Goal: Answer question/provide support: Share knowledge or assist other users

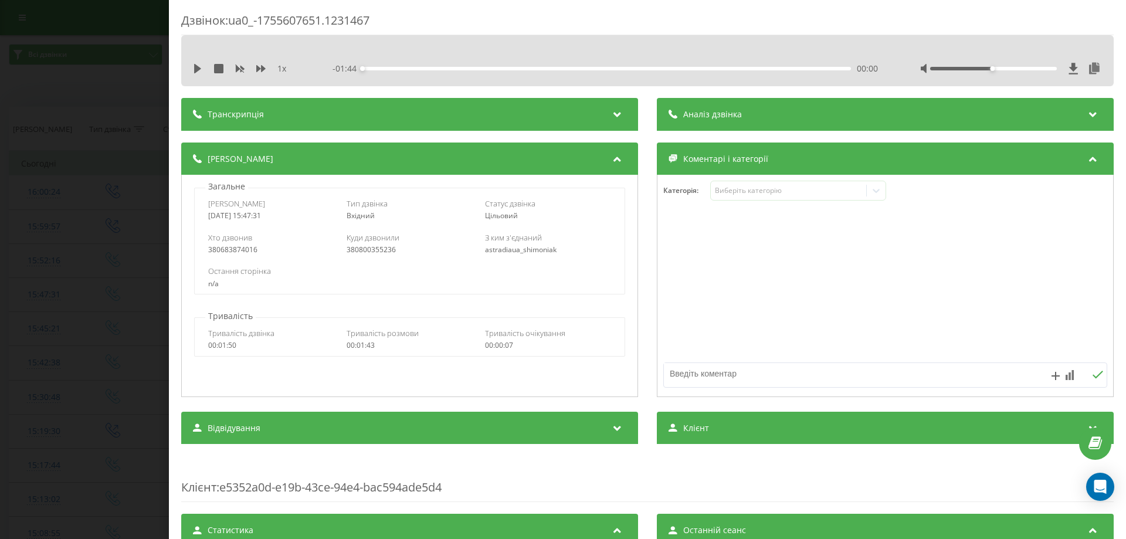
drag, startPoint x: 0, startPoint y: 317, endPoint x: 5, endPoint y: 300, distance: 17.8
click at [0, 317] on div "Дзвінок : ua0_-1755607651.1231467 1 x - 01:44 00:00 00:00 Транскрипція Для AI-а…" at bounding box center [563, 269] width 1126 height 539
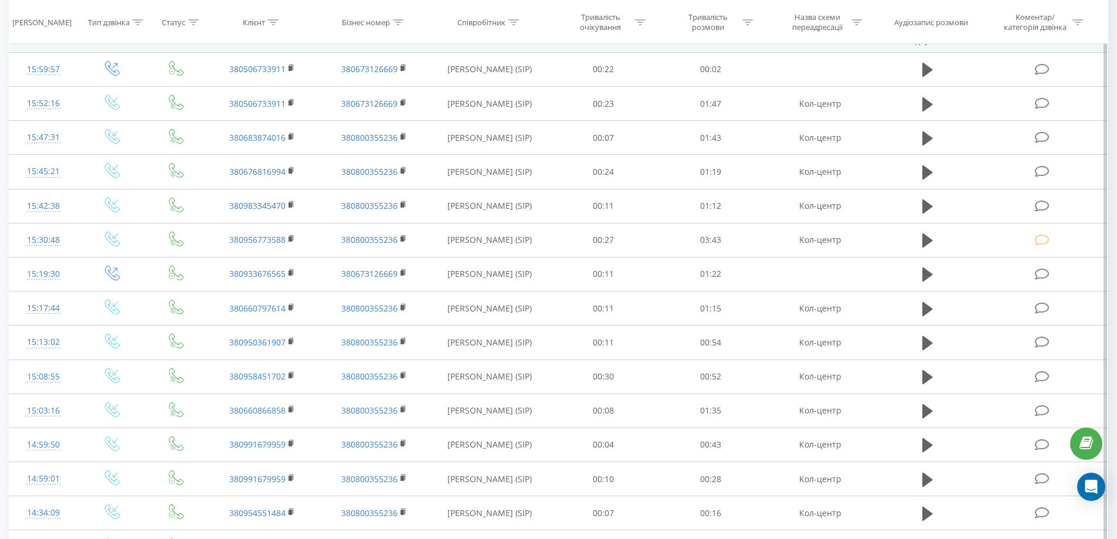
scroll to position [418, 0]
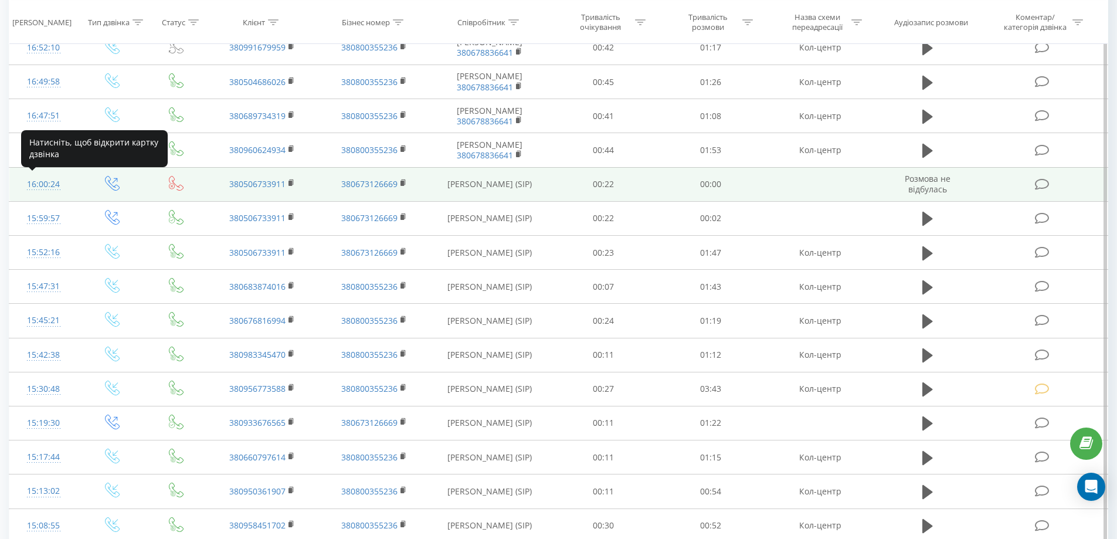
click at [49, 186] on div "16:00:24" at bounding box center [43, 184] width 45 height 23
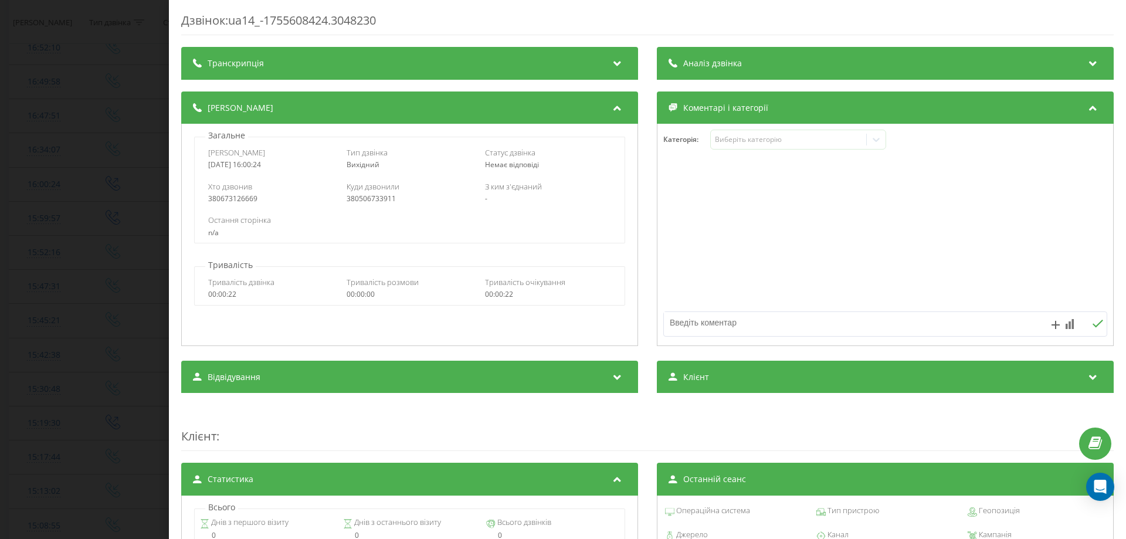
drag, startPoint x: 374, startPoint y: 57, endPoint x: 32, endPoint y: 198, distance: 369.8
click at [374, 57] on div "Транскрипція" at bounding box center [409, 63] width 457 height 33
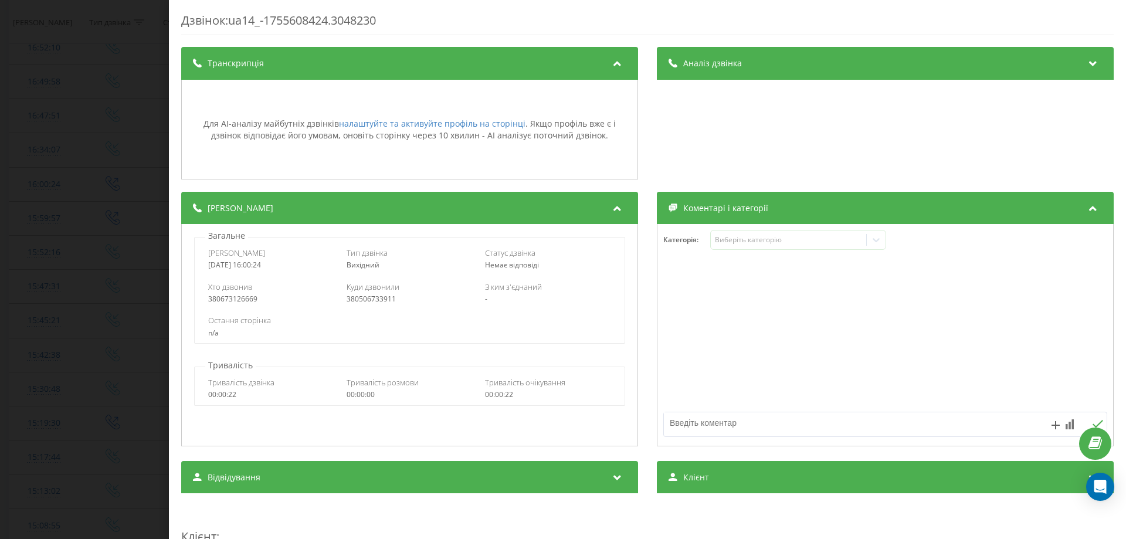
click at [0, 269] on div "Дзвінок : ua14_-1755608424.3048230 Транскрипція Для AI-аналізу майбутніх дзвінк…" at bounding box center [563, 269] width 1126 height 539
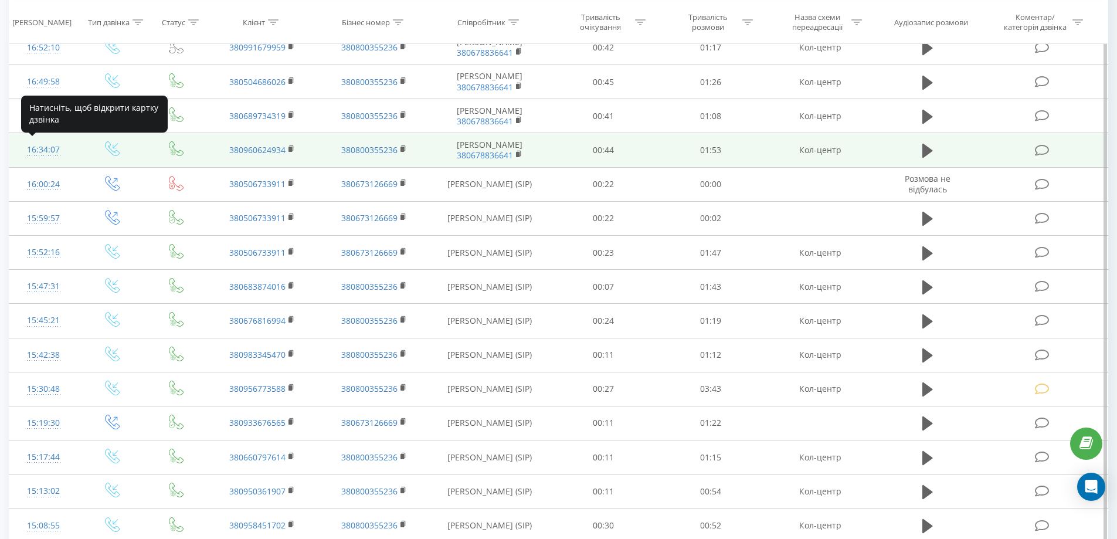
click at [45, 147] on div "16:34:07" at bounding box center [43, 149] width 45 height 23
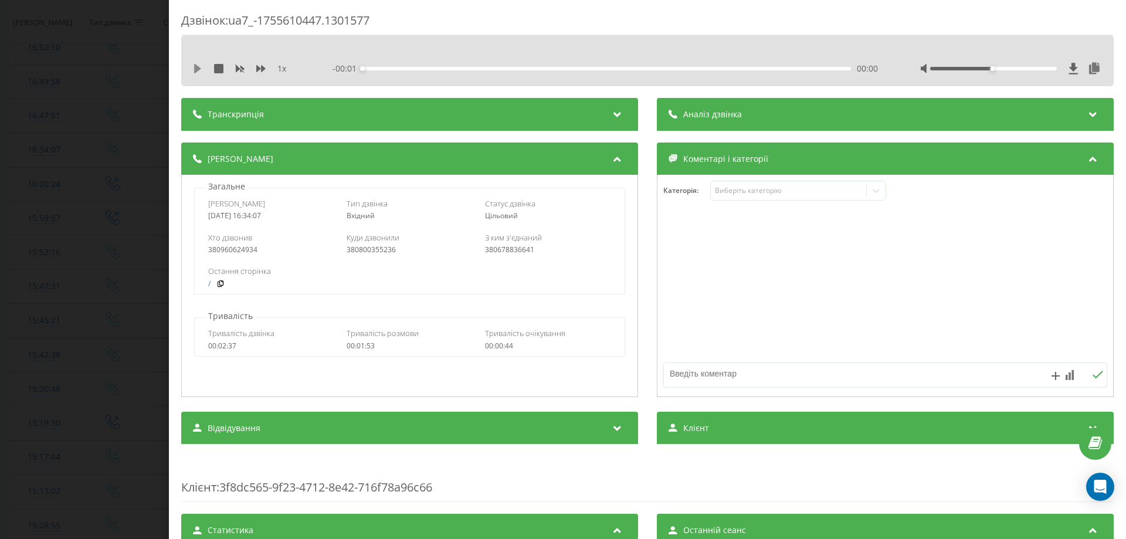
drag, startPoint x: 206, startPoint y: 64, endPoint x: 200, endPoint y: 68, distance: 7.2
click at [204, 64] on div "1 x" at bounding box center [247, 69] width 109 height 12
click at [201, 68] on icon at bounding box center [197, 68] width 9 height 9
drag, startPoint x: 986, startPoint y: 70, endPoint x: 1125, endPoint y: 71, distance: 139.0
click at [1117, 71] on div "Дзвінок : ua7_-1755610447.1301577 1 x - 01:47 00:06 00:06 Транскрипція Для AI-а…" at bounding box center [647, 269] width 957 height 539
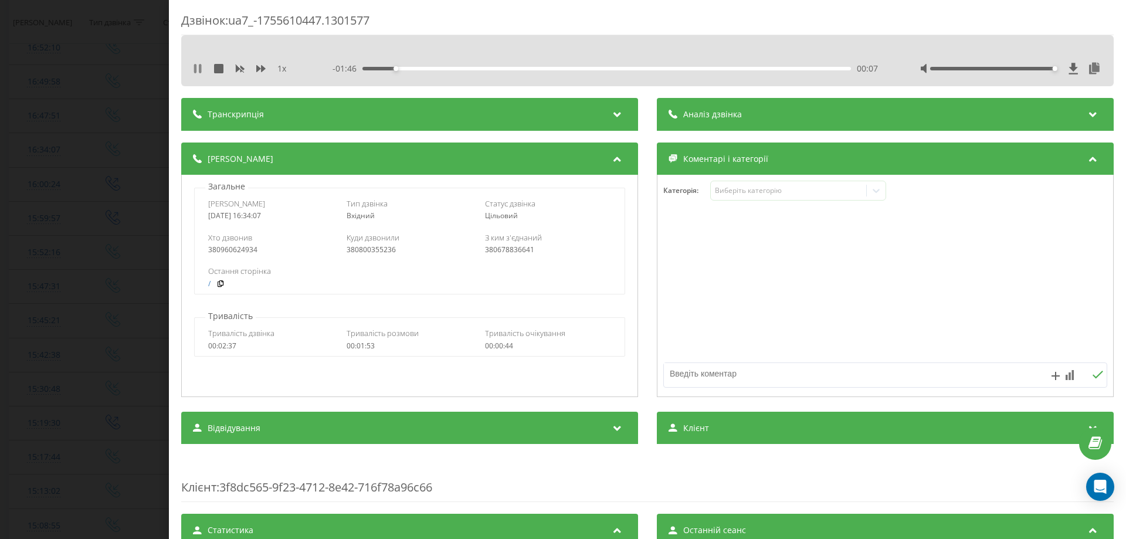
click at [202, 70] on div "1 x" at bounding box center [247, 69] width 109 height 12
click at [201, 70] on icon at bounding box center [200, 68] width 2 height 9
click at [196, 74] on div "1 x - 01:45 00:08 00:08" at bounding box center [647, 69] width 915 height 18
click at [195, 73] on icon at bounding box center [197, 68] width 7 height 9
drag, startPoint x: 12, startPoint y: 138, endPoint x: 33, endPoint y: 27, distance: 113.3
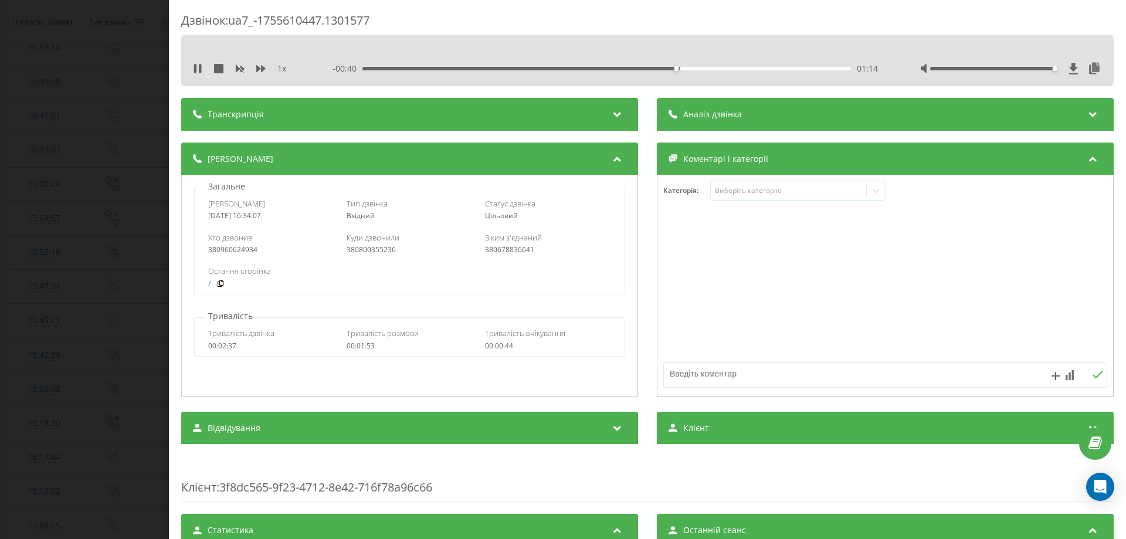
click at [16, 118] on div "Дзвінок : ua7_-1755610447.1301577 1 x - 00:40 01:14 01:14 Транскрипція Для AI-а…" at bounding box center [563, 269] width 1126 height 539
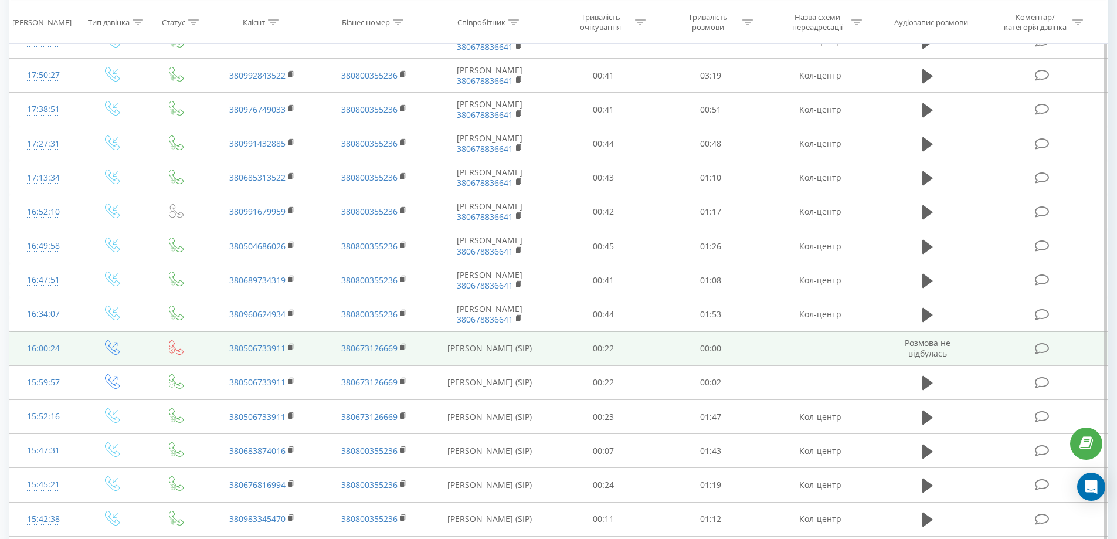
scroll to position [293, 0]
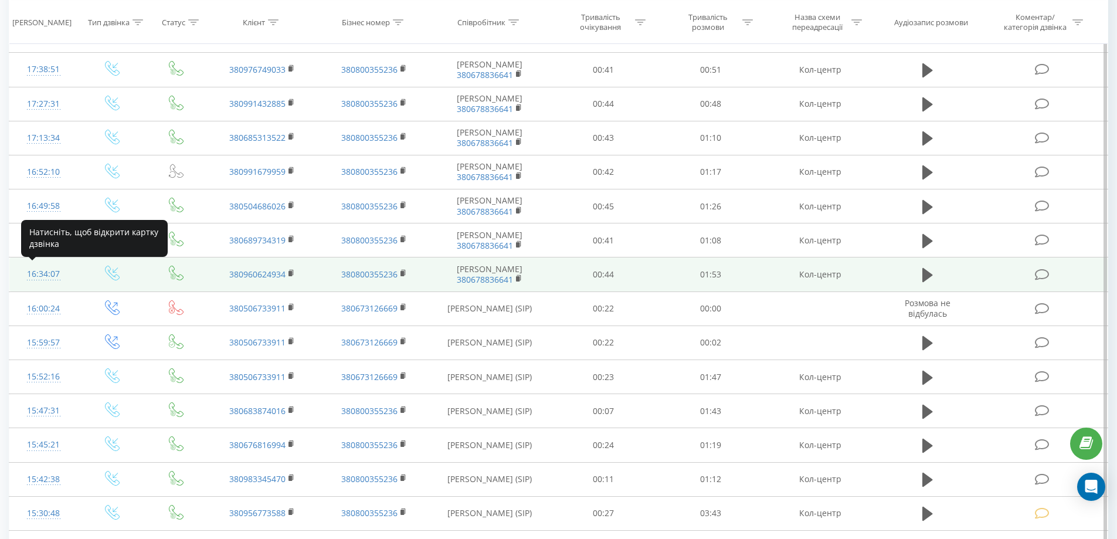
click at [30, 278] on div "16:34:07" at bounding box center [43, 274] width 45 height 23
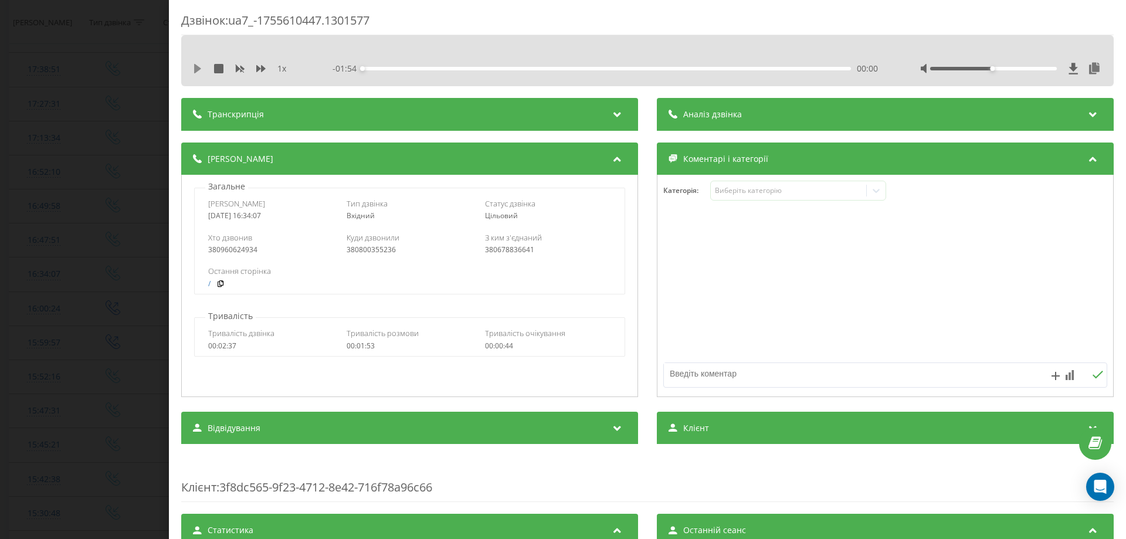
click at [195, 70] on icon at bounding box center [197, 68] width 9 height 9
drag, startPoint x: 984, startPoint y: 70, endPoint x: 1120, endPoint y: 70, distance: 136.7
click at [1120, 70] on div "Дзвінок : ua7_-1755610447.1301577 1 x - 01:51 00:02 00:02 Транскрипція Для AI-а…" at bounding box center [647, 269] width 957 height 539
click at [377, 63] on div "- 01:50 00:03 00:03" at bounding box center [605, 69] width 545 height 12
drag, startPoint x: 454, startPoint y: 66, endPoint x: 328, endPoint y: 69, distance: 125.5
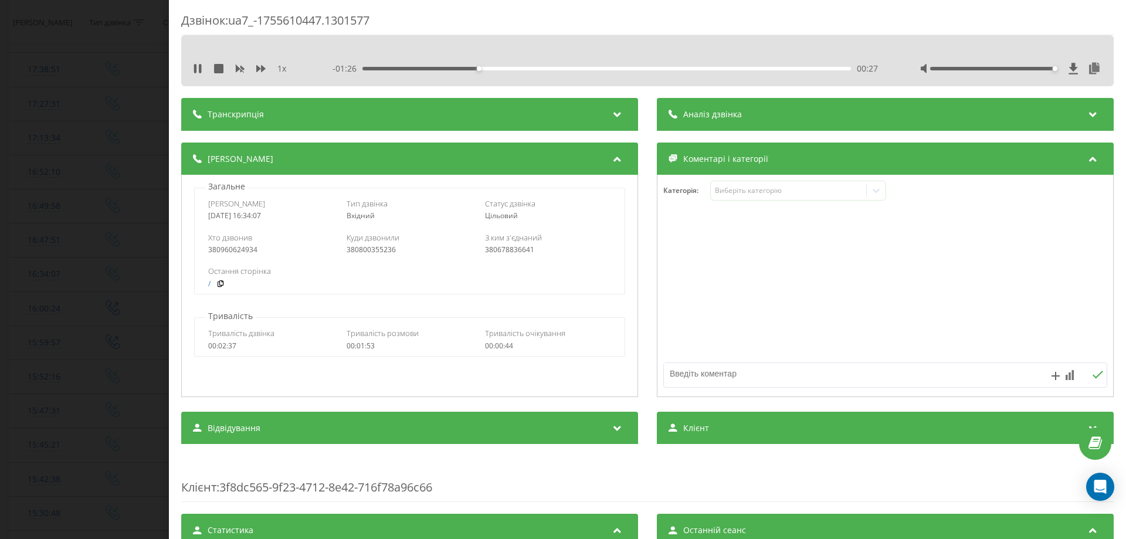
click at [328, 69] on div "1 x - 01:26 00:27 00:27" at bounding box center [647, 69] width 915 height 18
drag, startPoint x: 484, startPoint y: 69, endPoint x: 236, endPoint y: 73, distance: 248.7
click at [236, 73] on div "1 x - 01:54 00:00 00:00" at bounding box center [647, 69] width 915 height 18
drag, startPoint x: 269, startPoint y: 72, endPoint x: 263, endPoint y: 71, distance: 5.9
click at [267, 72] on div "1 x" at bounding box center [247, 69] width 109 height 12
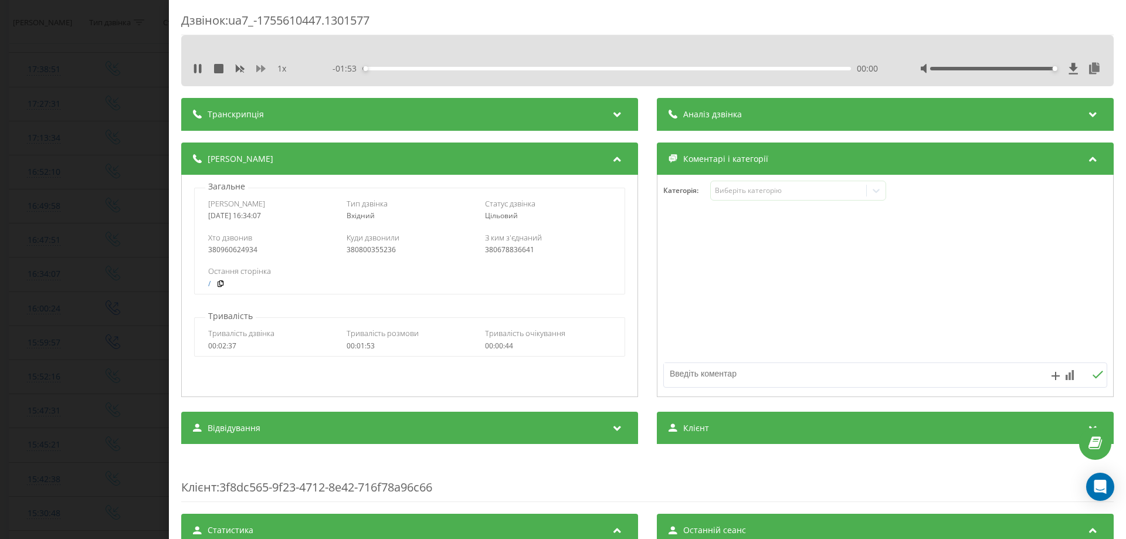
click at [263, 71] on icon at bounding box center [260, 68] width 9 height 7
click at [442, 136] on div "Транскрипція Для AI-аналізу майбутніх дзвінків налаштуйте та активуйте профіль …" at bounding box center [647, 483] width 933 height 771
drag, startPoint x: 767, startPoint y: 191, endPoint x: 762, endPoint y: 198, distance: 7.6
click at [766, 191] on div "Виберіть категорію" at bounding box center [788, 190] width 147 height 9
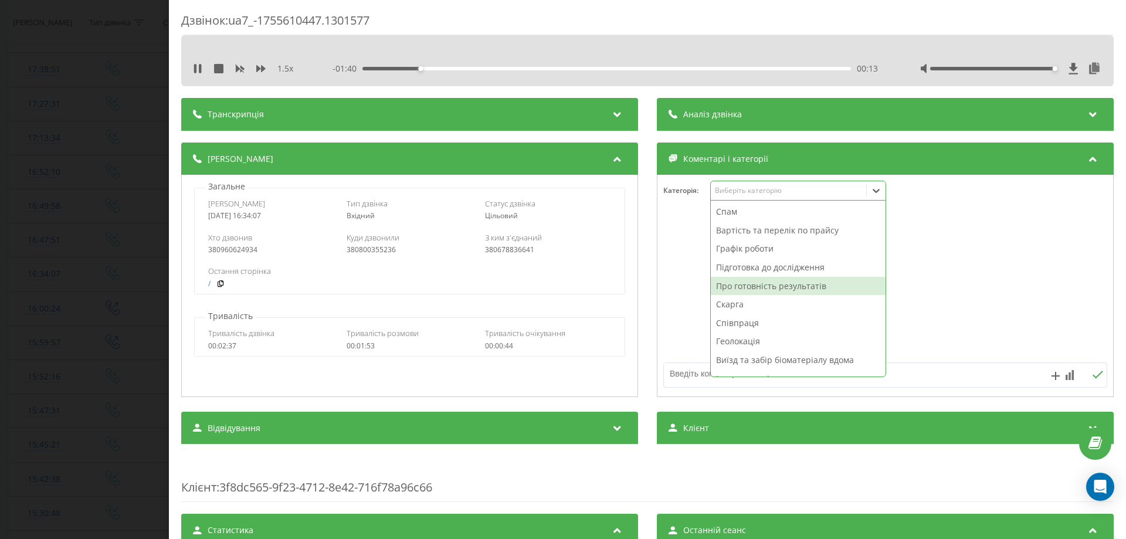
click at [741, 293] on div "Про готовність результатів" at bounding box center [798, 286] width 175 height 19
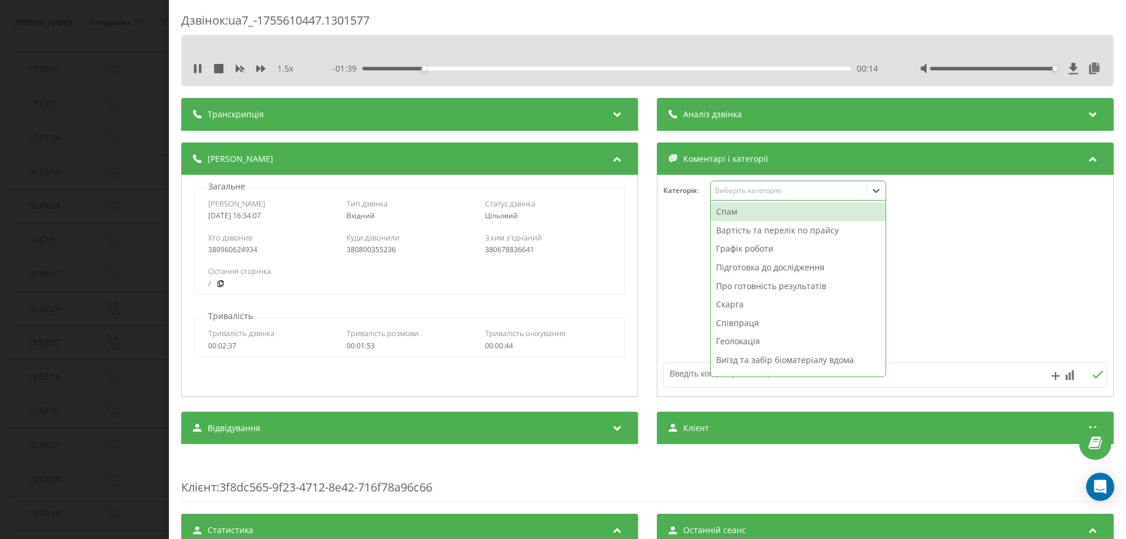
drag, startPoint x: 682, startPoint y: 386, endPoint x: 681, endPoint y: 377, distance: 8.9
click at [681, 381] on div at bounding box center [841, 375] width 354 height 24
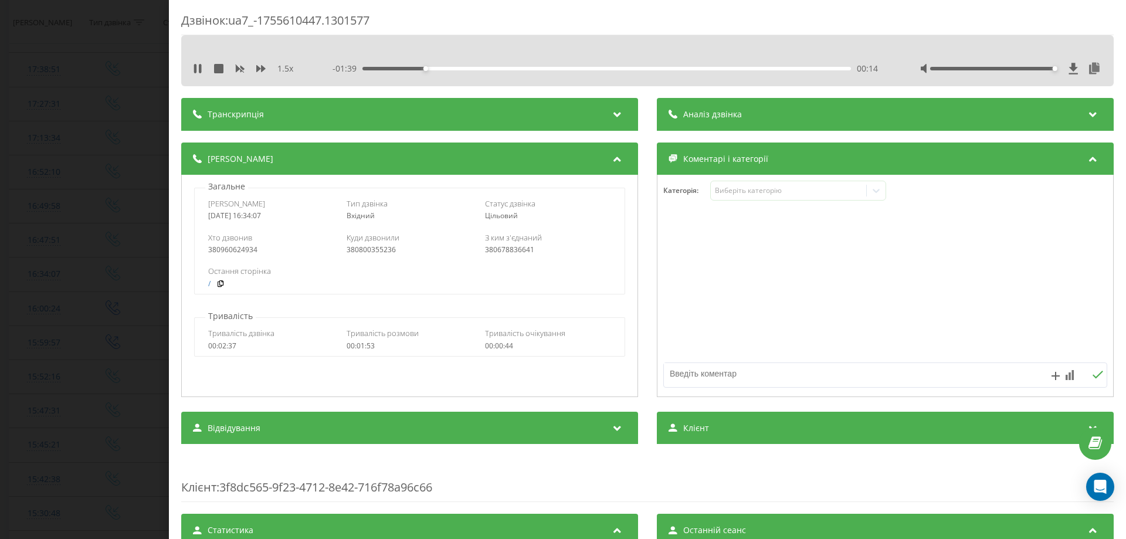
click at [681, 376] on textarea at bounding box center [841, 373] width 354 height 21
type textarea "про готовн"
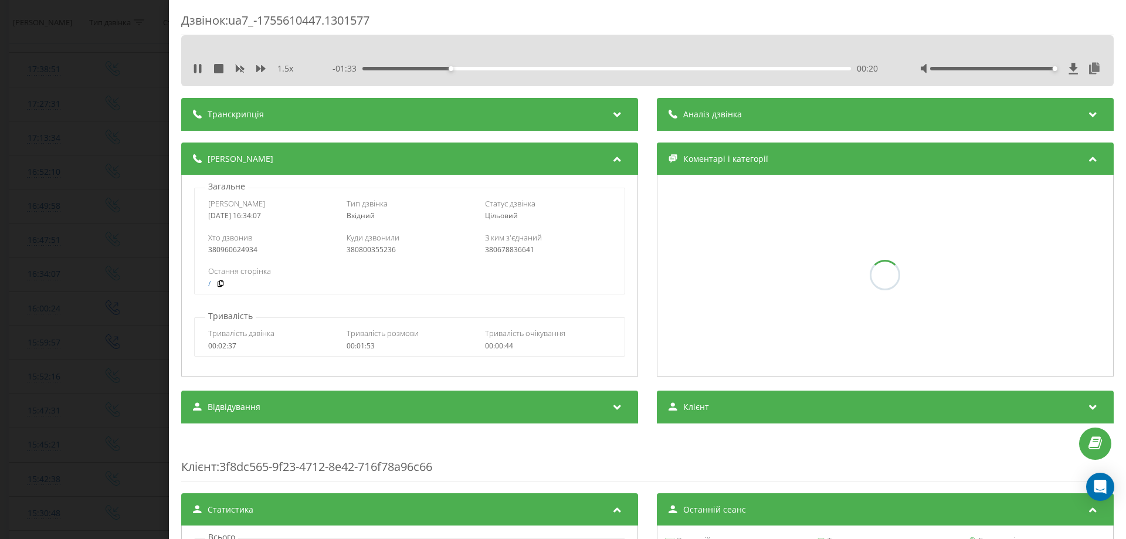
click at [0, 246] on div "Дзвінок : ua7_-1755610447.1301577 1.5 x - 01:33 00:20 00:20 Транскрипція Для AI…" at bounding box center [563, 269] width 1126 height 539
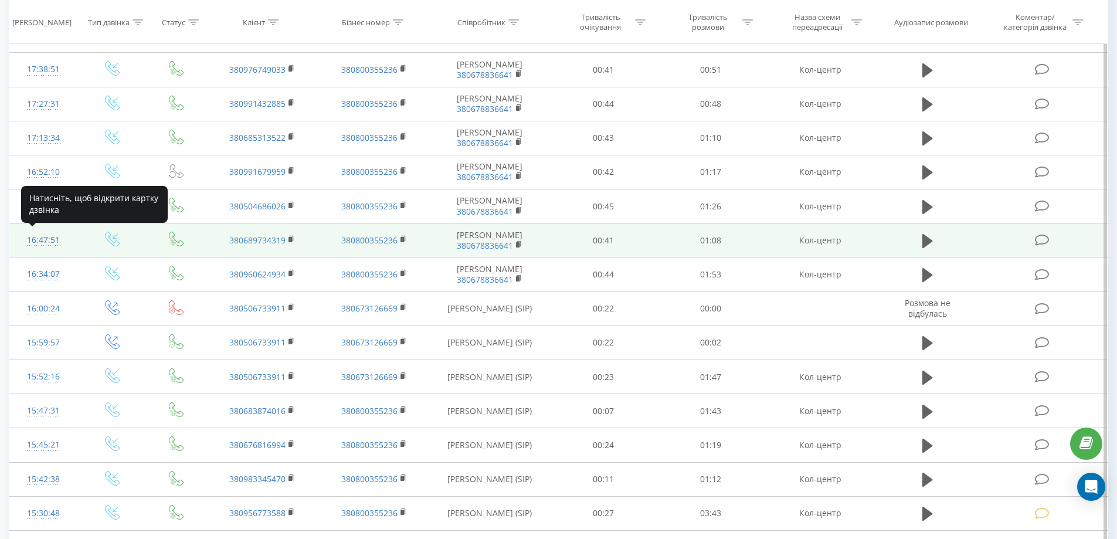
click at [38, 238] on div "16:47:51" at bounding box center [43, 240] width 45 height 23
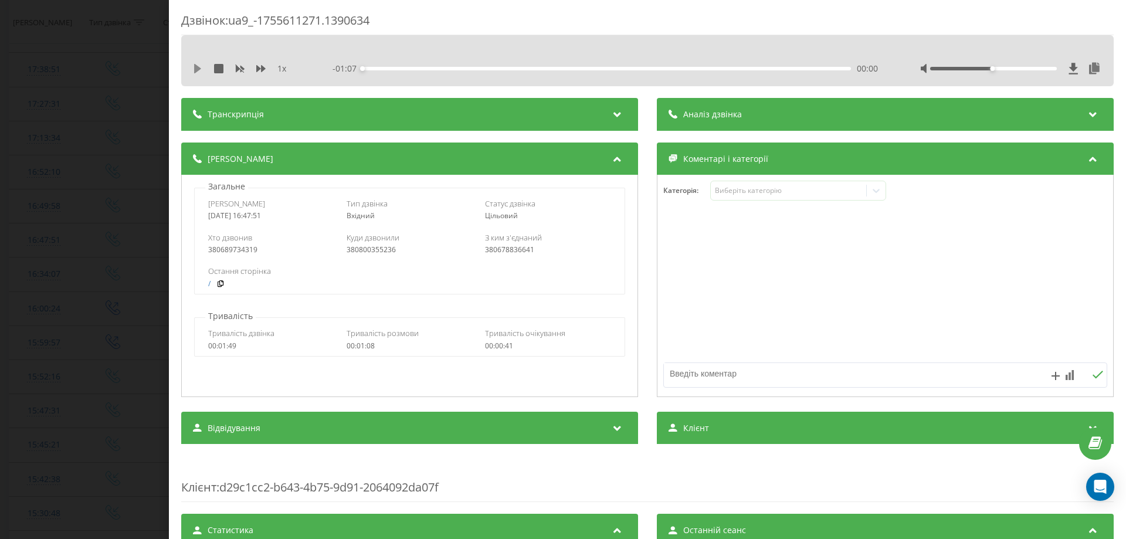
click at [192, 69] on div "1 x - 01:07 00:00 00:00" at bounding box center [647, 60] width 933 height 51
drag, startPoint x: 194, startPoint y: 70, endPoint x: 219, endPoint y: 79, distance: 27.5
click at [200, 71] on icon at bounding box center [197, 68] width 9 height 9
drag, startPoint x: 728, startPoint y: 184, endPoint x: 735, endPoint y: 198, distance: 15.0
click at [728, 186] on div "Виберіть категорію" at bounding box center [798, 191] width 176 height 20
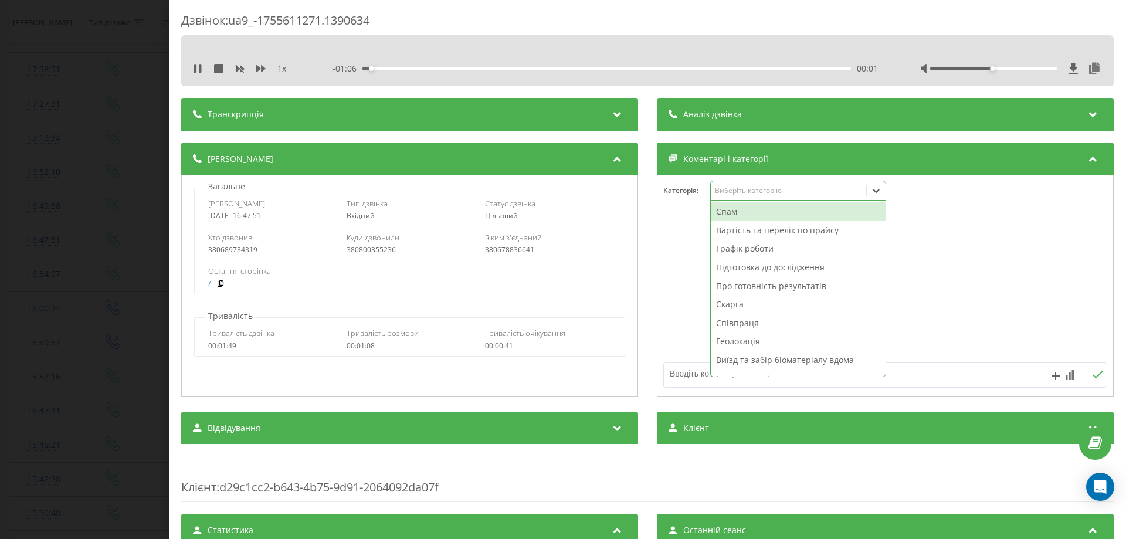
drag, startPoint x: 740, startPoint y: 287, endPoint x: 706, endPoint y: 331, distance: 55.5
click at [740, 288] on div "Про готовність результатів" at bounding box center [798, 286] width 175 height 19
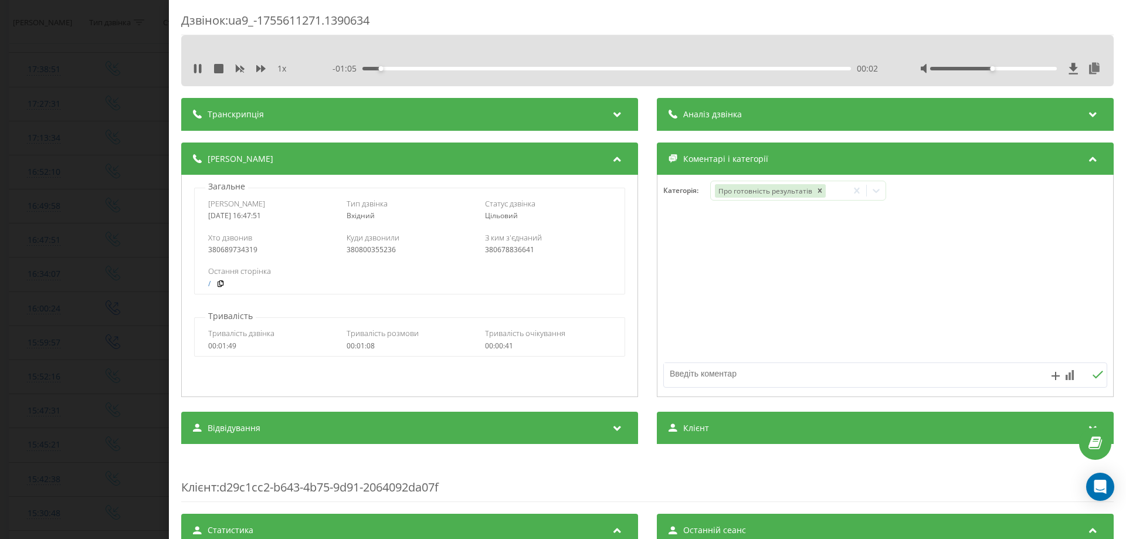
click at [685, 373] on textarea at bounding box center [841, 373] width 354 height 21
click at [262, 69] on icon at bounding box center [260, 68] width 9 height 7
drag, startPoint x: 262, startPoint y: 69, endPoint x: 499, endPoint y: 298, distance: 329.3
click at [277, 79] on div "1.25 x - 01:04 00:03 00:03" at bounding box center [647, 60] width 933 height 51
click at [770, 375] on textarea at bounding box center [841, 373] width 354 height 21
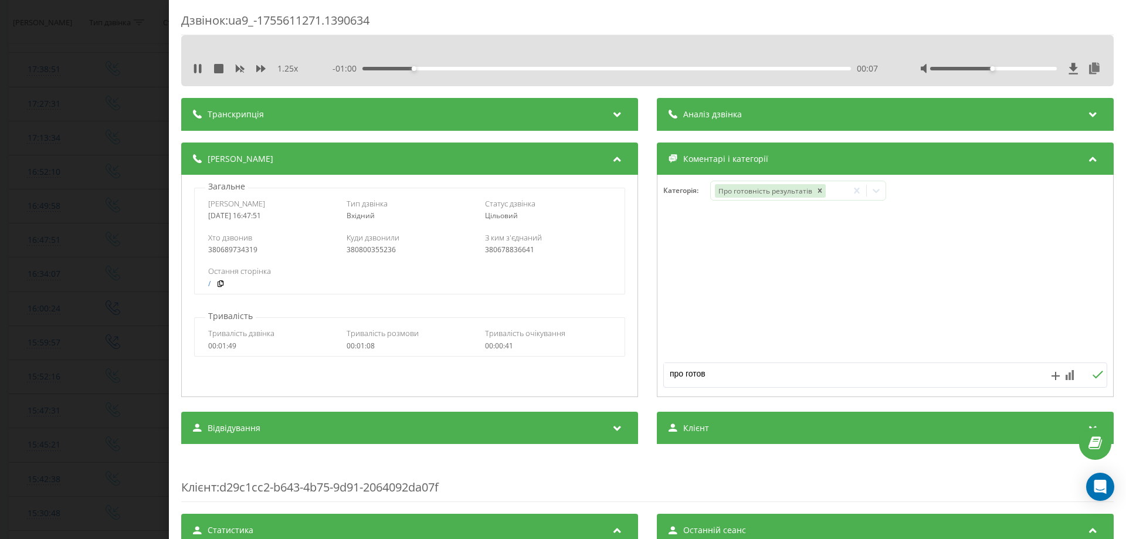
type textarea "про готовн"
click at [0, 243] on div "Дзвінок : ua9_-1755611271.1390634 1.25 x - 00:56 00:10 00:10 Транскрипція Для A…" at bounding box center [563, 269] width 1126 height 539
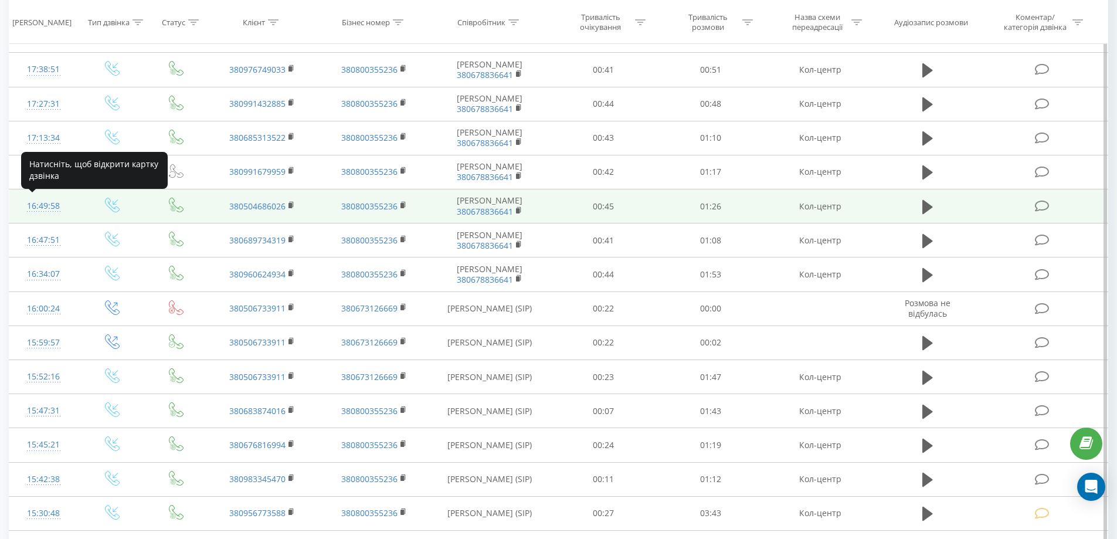
click at [41, 205] on div "16:49:58" at bounding box center [43, 206] width 45 height 23
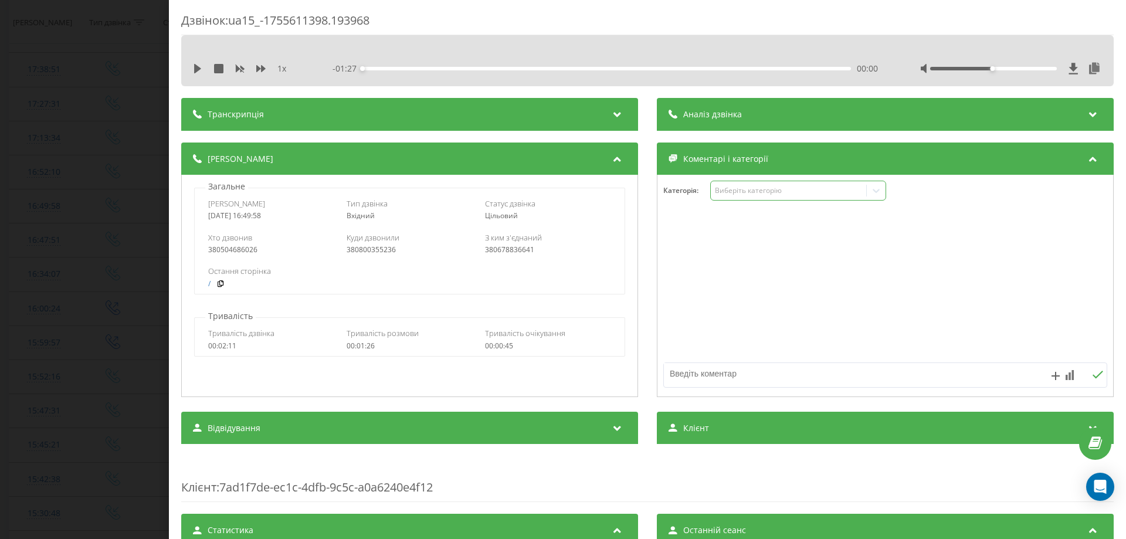
click at [737, 200] on div "Виберіть категорію" at bounding box center [798, 191] width 176 height 20
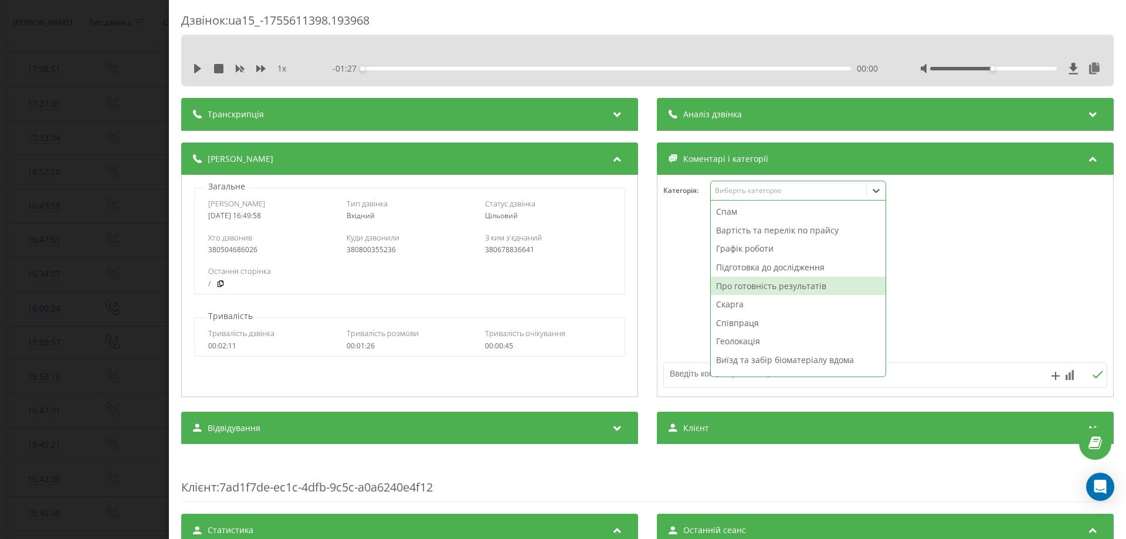
drag, startPoint x: 727, startPoint y: 282, endPoint x: 685, endPoint y: 342, distance: 73.2
click at [726, 283] on div "Про готовність результатів" at bounding box center [798, 286] width 175 height 19
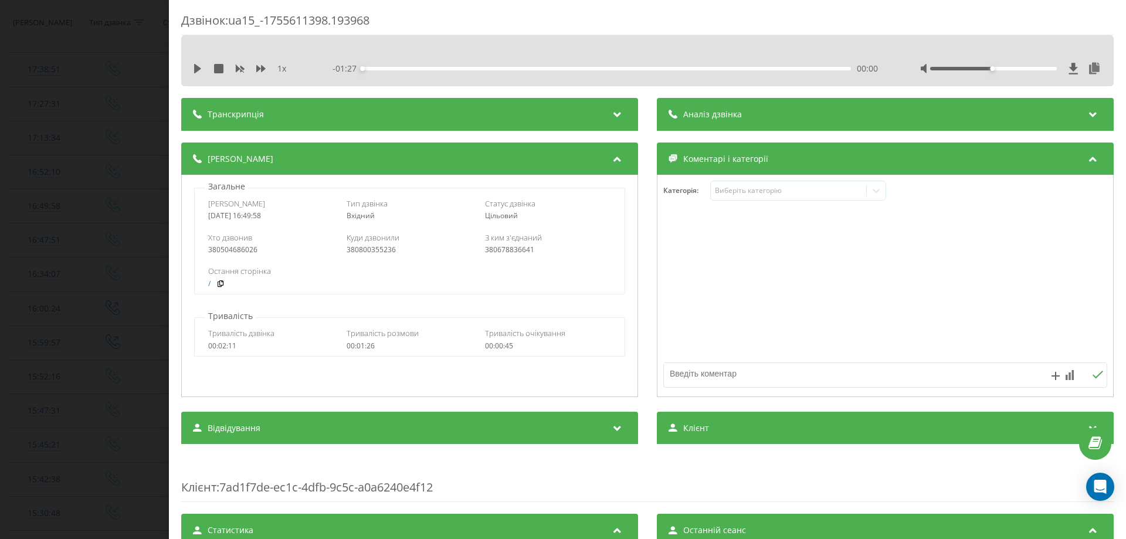
click at [679, 375] on textarea at bounding box center [841, 373] width 354 height 21
type textarea "про готовн"
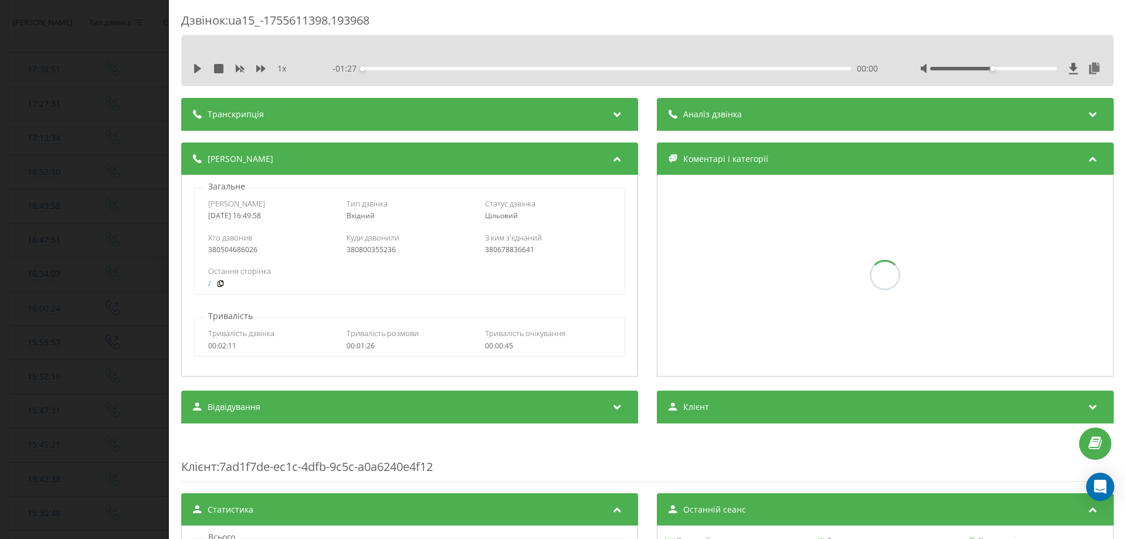
drag, startPoint x: 0, startPoint y: 313, endPoint x: 52, endPoint y: 270, distance: 67.1
click at [0, 312] on div "Дзвінок : ua15_-1755611398.193968 1 x - 01:27 00:00 00:00 Транскрипція Для AI-а…" at bounding box center [563, 269] width 1126 height 539
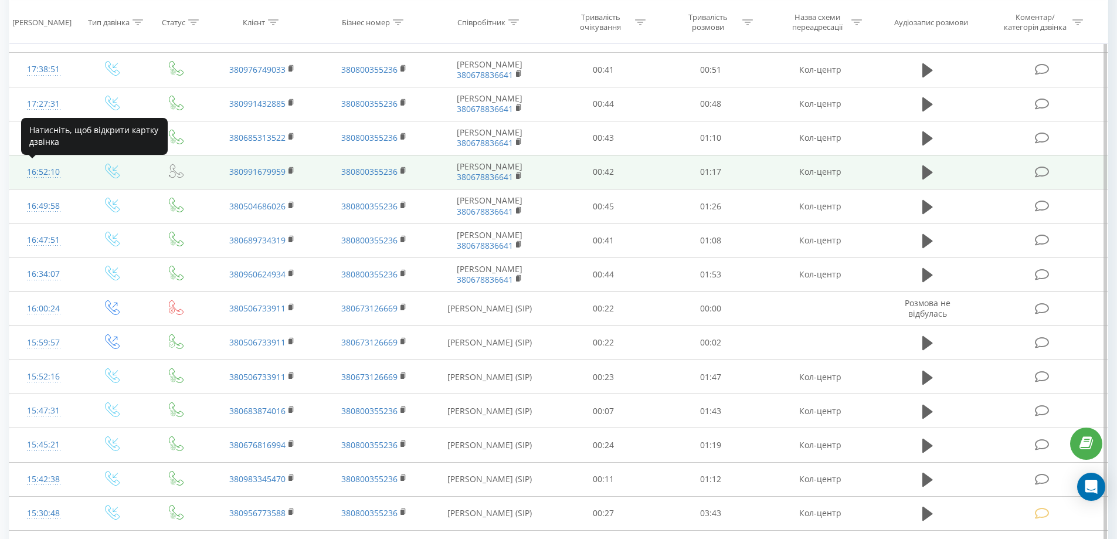
click at [43, 173] on div "16:52:10" at bounding box center [43, 172] width 45 height 23
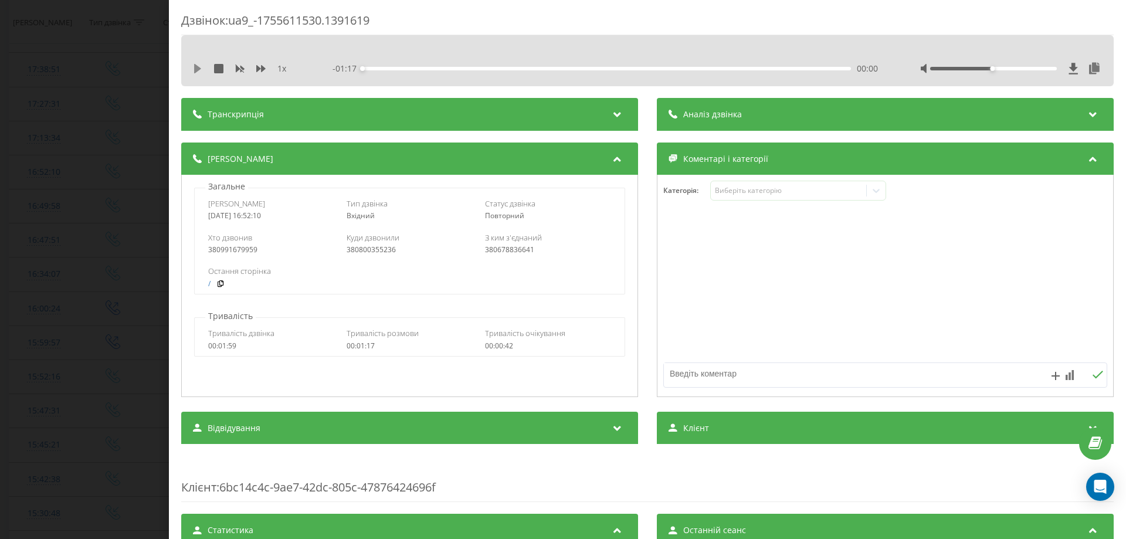
click at [199, 67] on icon at bounding box center [197, 68] width 7 height 9
click at [261, 66] on icon at bounding box center [260, 68] width 9 height 9
drag, startPoint x: 1000, startPoint y: 74, endPoint x: 824, endPoint y: 194, distance: 213.1
click at [1071, 79] on div "1.25 x - 01:13 00:03 00:03" at bounding box center [647, 60] width 933 height 51
drag, startPoint x: 782, startPoint y: 189, endPoint x: 780, endPoint y: 196, distance: 7.3
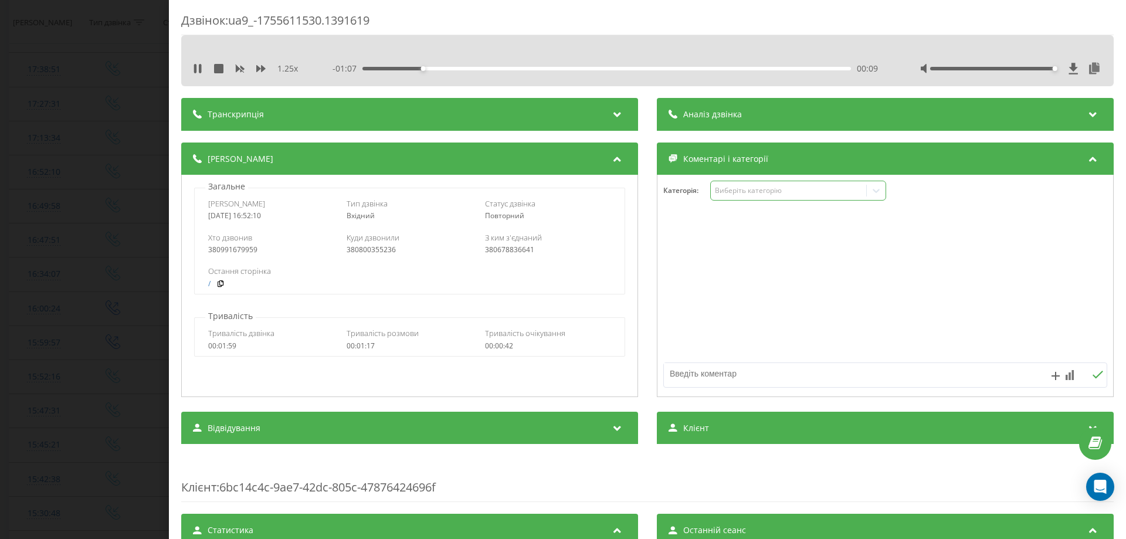
click at [780, 196] on div "Виберіть категорію" at bounding box center [798, 191] width 176 height 20
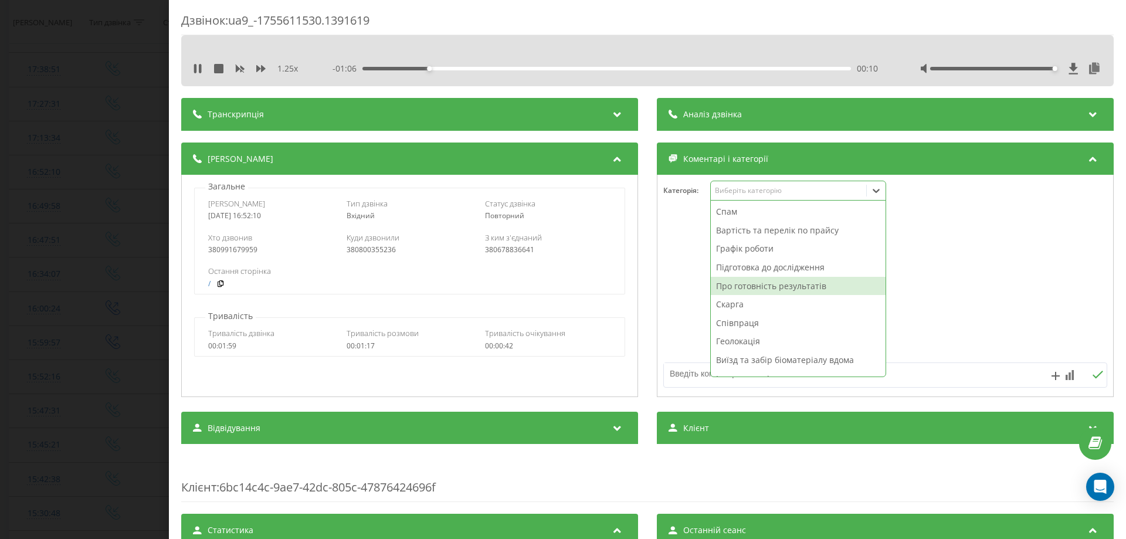
click at [735, 289] on div "Про готовність результатів" at bounding box center [798, 286] width 175 height 19
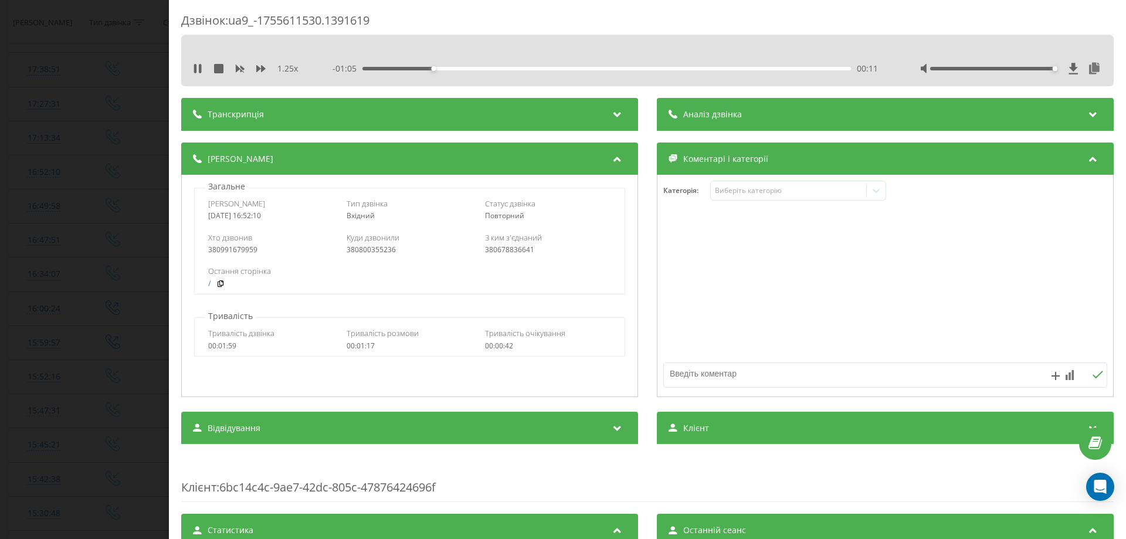
click at [691, 370] on textarea at bounding box center [841, 373] width 354 height 21
type textarea "про готовн"
click at [5, 237] on div "Дзвінок : ua9_-1755611530.1391619 1.25 x - 00:59 00:17 00:17 Транскрипція Для A…" at bounding box center [563, 269] width 1126 height 539
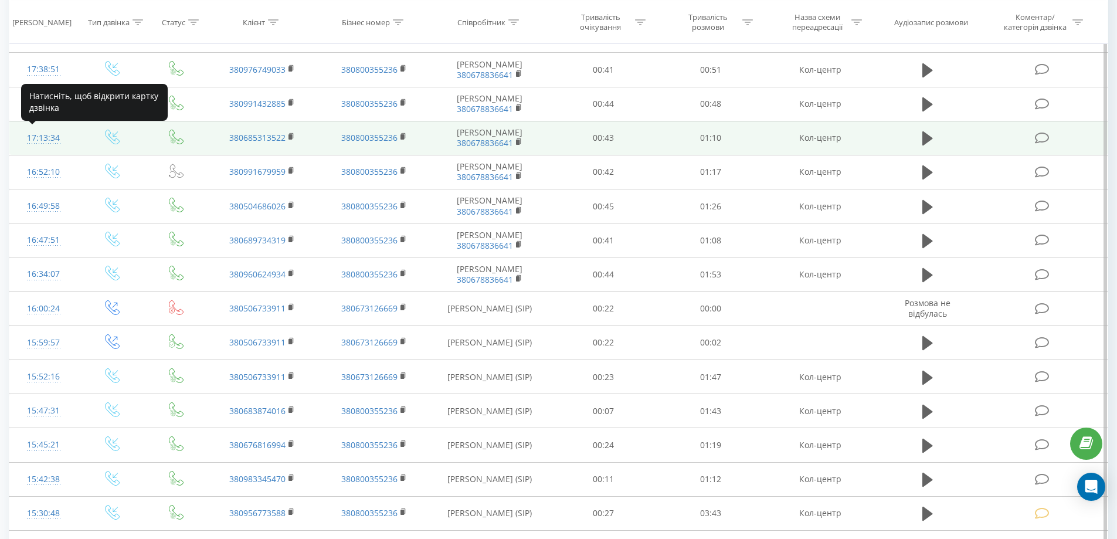
click at [35, 136] on div "17:13:34" at bounding box center [43, 138] width 45 height 23
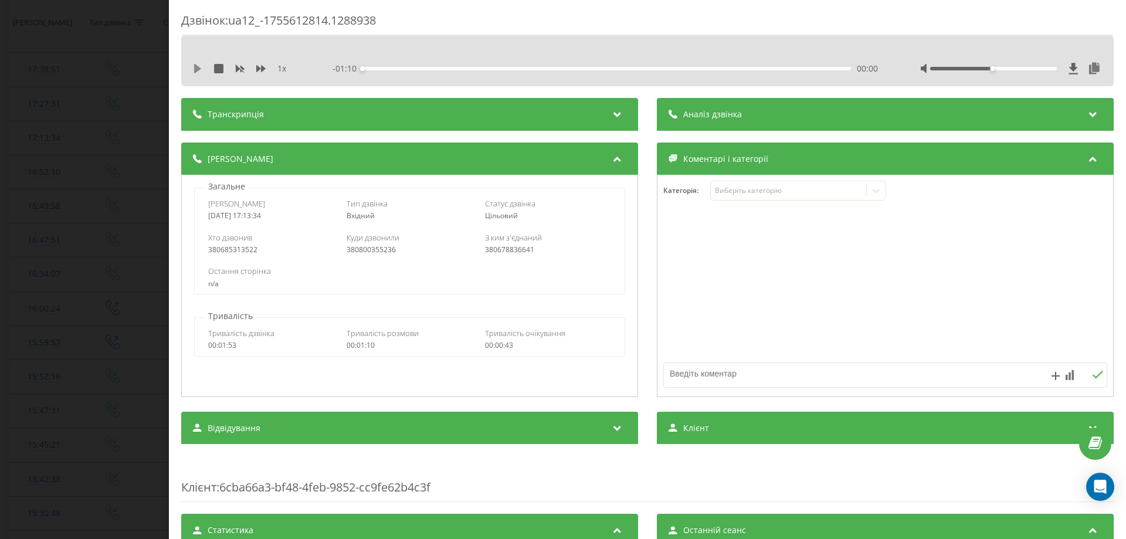
click at [196, 68] on icon at bounding box center [197, 68] width 7 height 9
click at [265, 68] on icon at bounding box center [260, 68] width 9 height 7
drag, startPoint x: 982, startPoint y: 67, endPoint x: 1079, endPoint y: 69, distance: 97.4
click at [1079, 69] on div at bounding box center [1011, 69] width 182 height 12
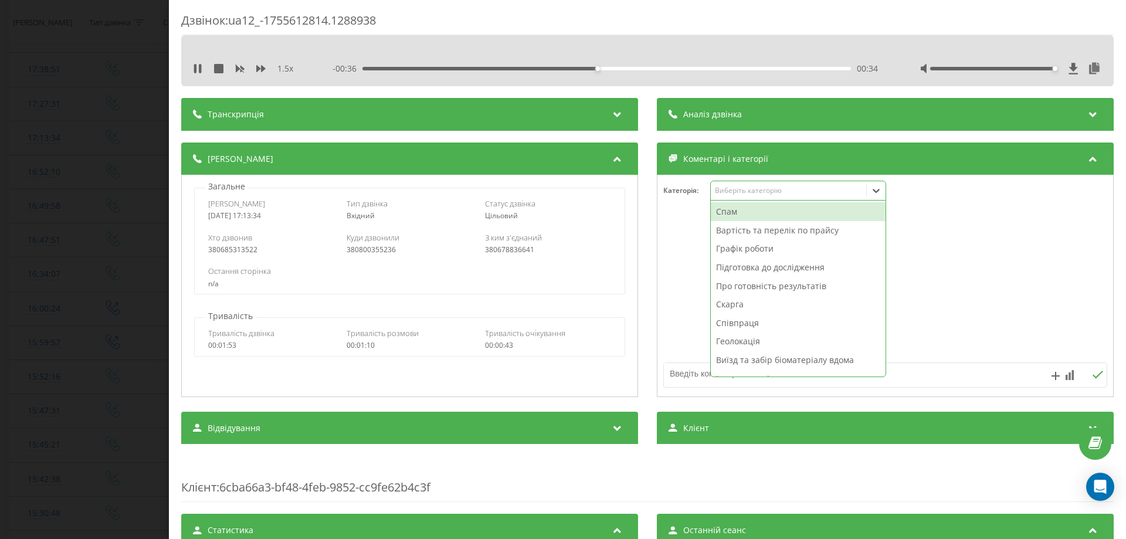
click at [778, 185] on div "Виберіть категорію" at bounding box center [798, 191] width 176 height 20
click at [740, 291] on div "Про готовність результатів" at bounding box center [798, 286] width 175 height 19
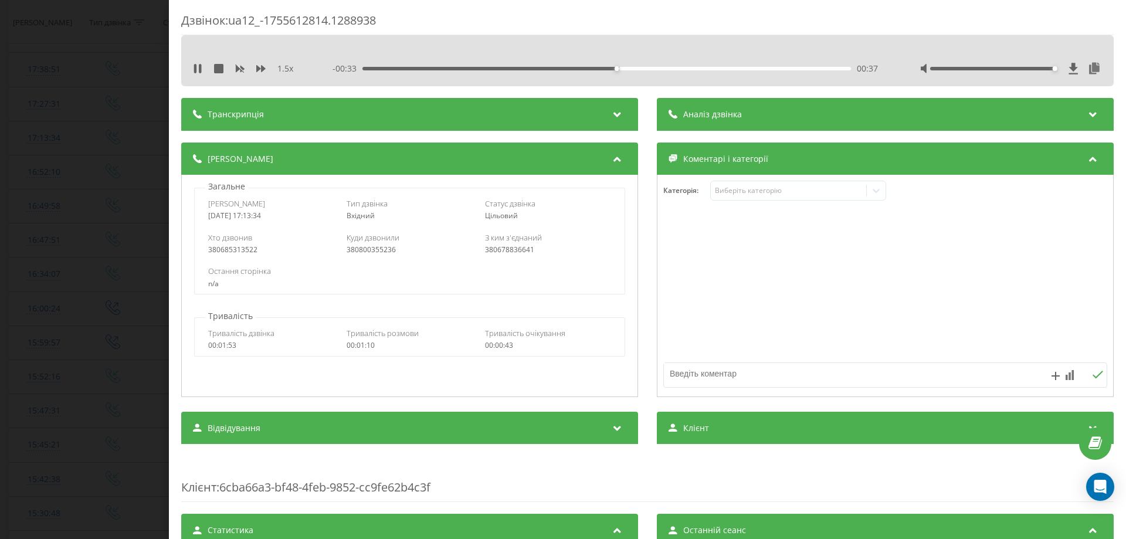
click at [686, 376] on textarea at bounding box center [841, 373] width 354 height 21
type textarea "про готовність"
drag, startPoint x: 0, startPoint y: 331, endPoint x: 84, endPoint y: 325, distance: 84.1
click at [0, 328] on div "Дзвінок : ua12_-1755612814.1288938 1.5 x - 00:23 00:47 00:47 Транскрипція Для A…" at bounding box center [563, 269] width 1126 height 539
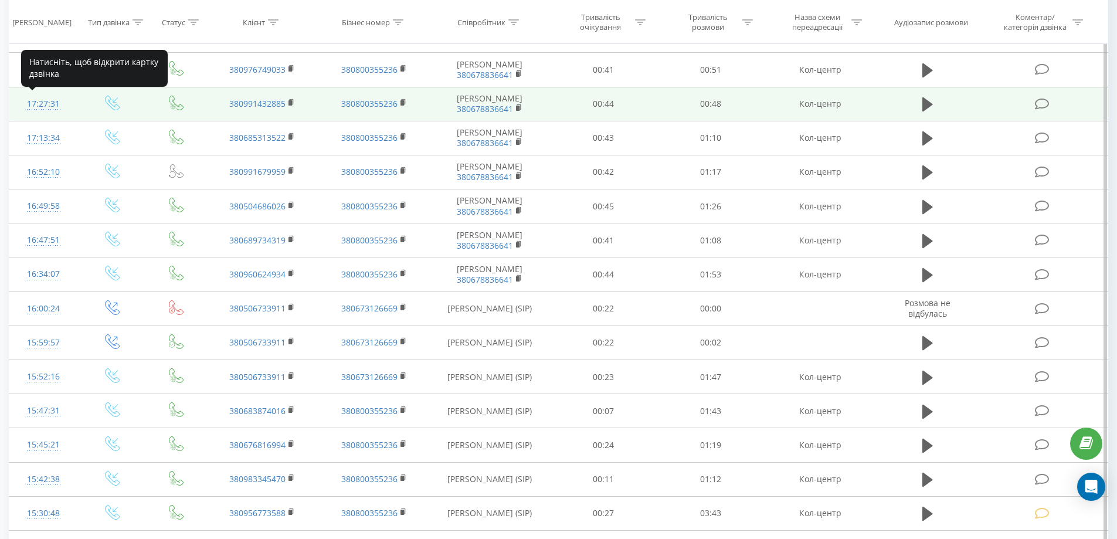
click at [33, 101] on div "17:27:31" at bounding box center [43, 104] width 45 height 23
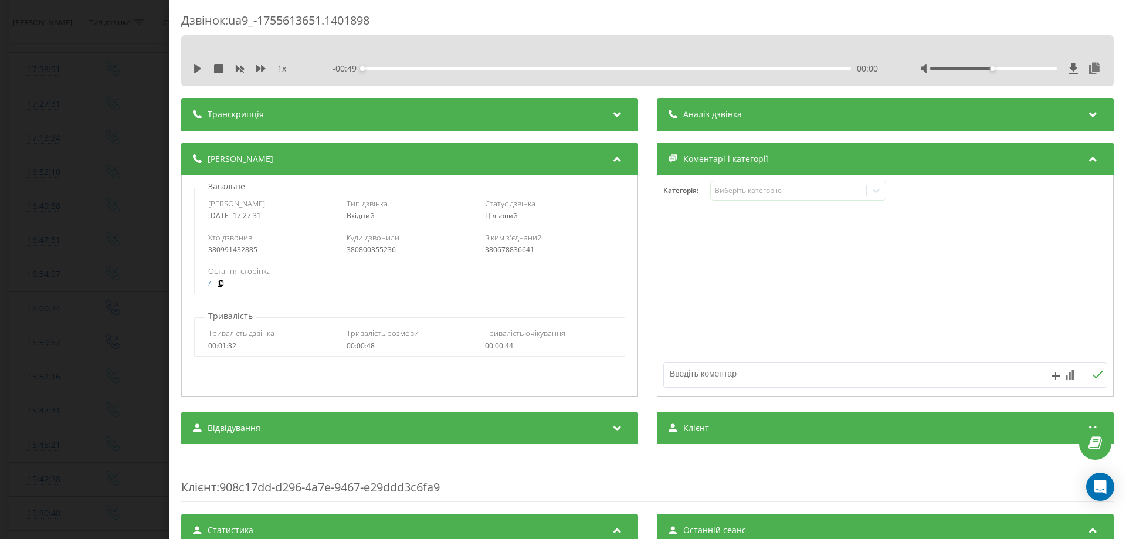
drag, startPoint x: 195, startPoint y: 67, endPoint x: 239, endPoint y: 83, distance: 46.2
click at [197, 67] on icon at bounding box center [197, 68] width 7 height 9
click at [263, 70] on icon at bounding box center [260, 68] width 9 height 7
drag, startPoint x: 258, startPoint y: 71, endPoint x: 427, endPoint y: 132, distance: 179.6
click at [263, 73] on button at bounding box center [260, 68] width 9 height 9
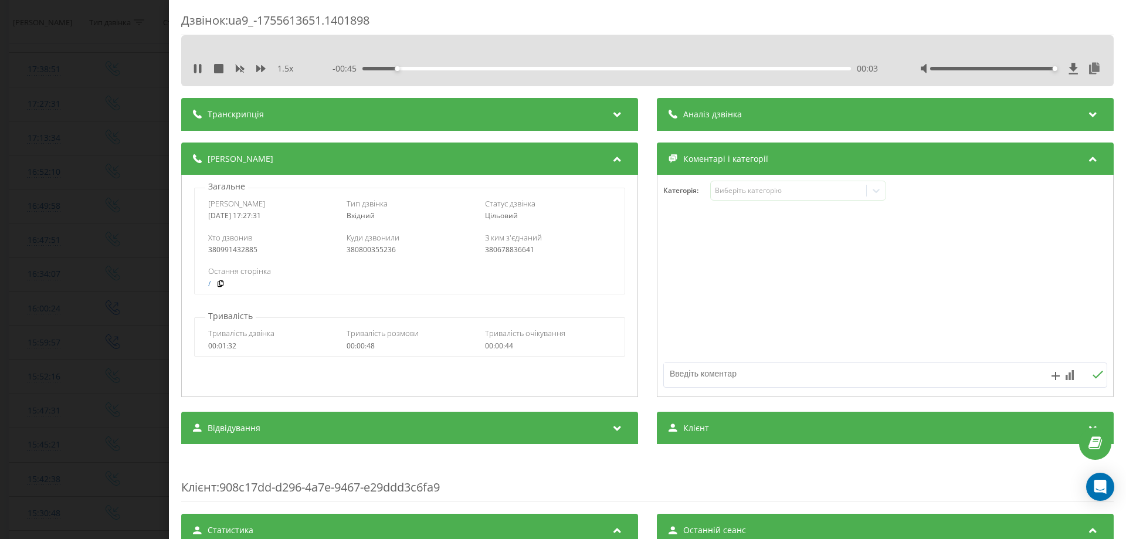
drag, startPoint x: 986, startPoint y: 69, endPoint x: 1123, endPoint y: 91, distance: 138.6
click at [1123, 91] on div "Дзвінок : ua9_-1755613651.1401898 1.5 x - 00:45 00:03 00:03 Транскрипція Для AI…" at bounding box center [647, 269] width 957 height 539
click at [745, 201] on div "Виберіть категорію" at bounding box center [798, 191] width 176 height 20
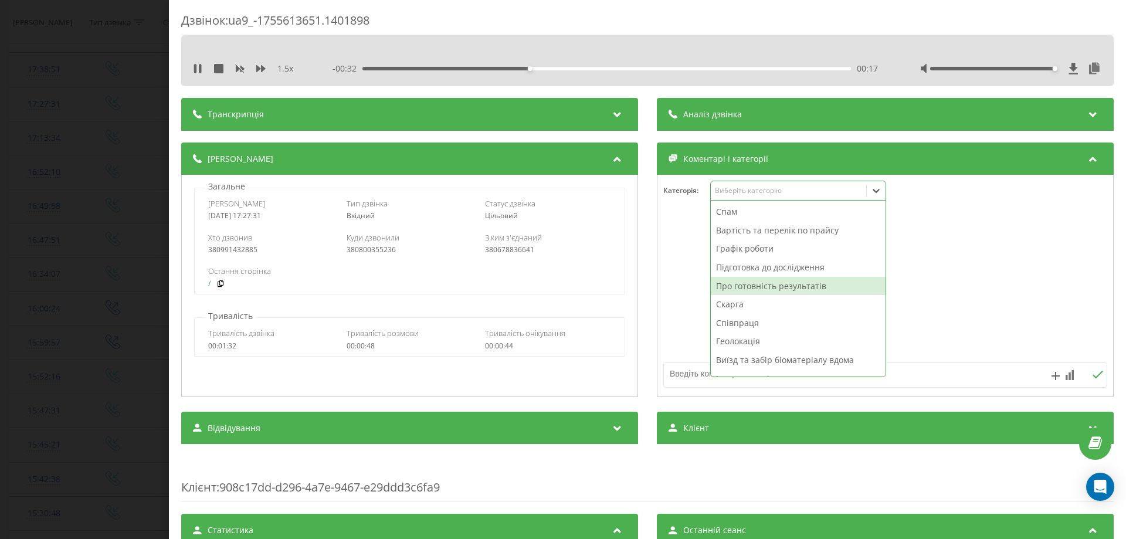
click at [745, 284] on div "Про готовність результатів" at bounding box center [798, 286] width 175 height 19
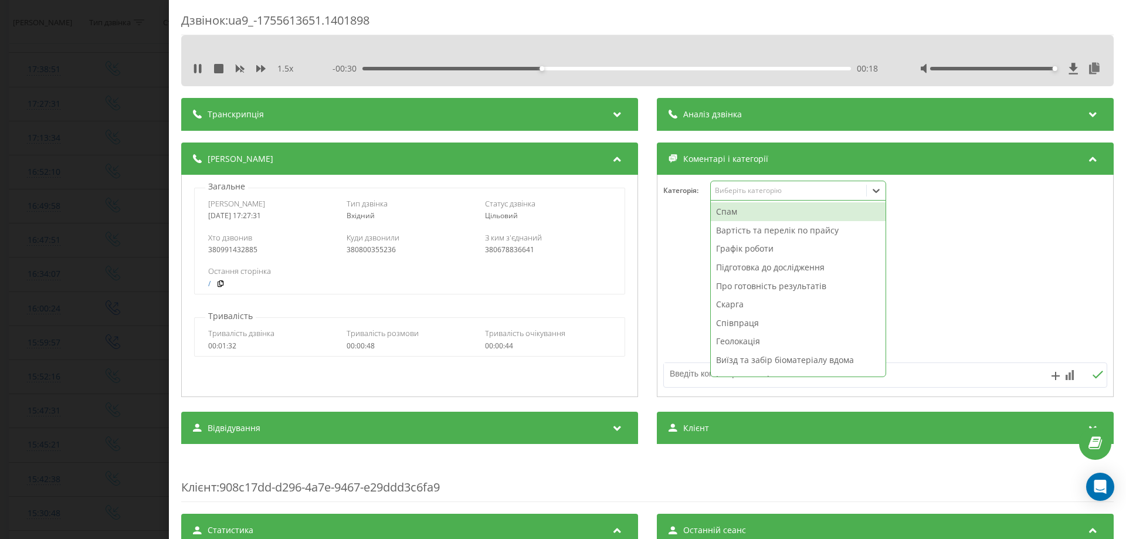
click at [696, 382] on textarea at bounding box center [841, 373] width 354 height 21
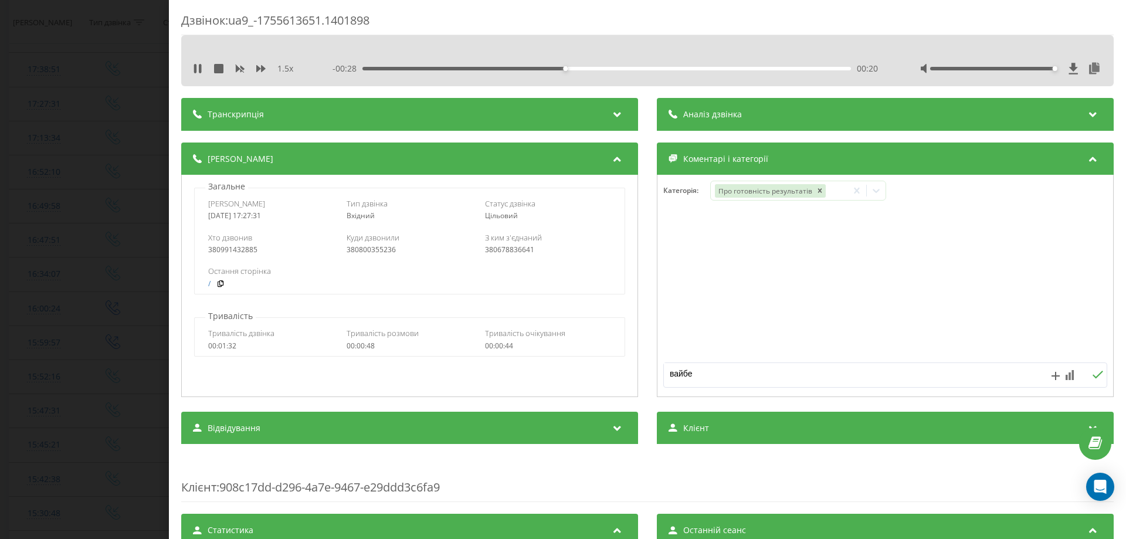
type textarea "вайбер"
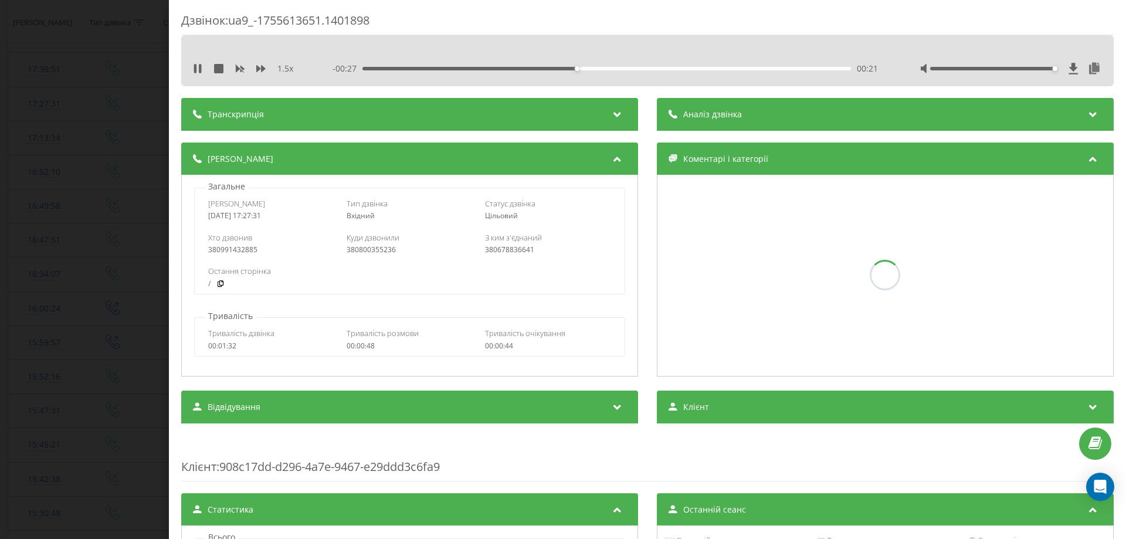
click at [0, 140] on div "Дзвінок : ua9_-1755613651.1401898 1.5 x - 00:27 00:21 00:21 Транскрипція Для AI…" at bounding box center [563, 269] width 1126 height 539
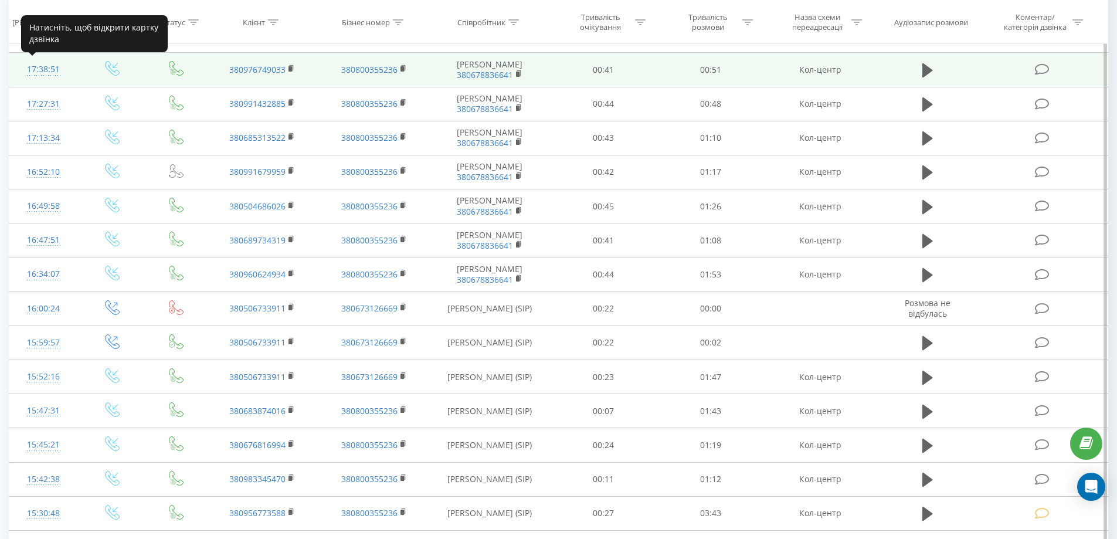
click at [39, 70] on div "17:38:51" at bounding box center [43, 69] width 45 height 23
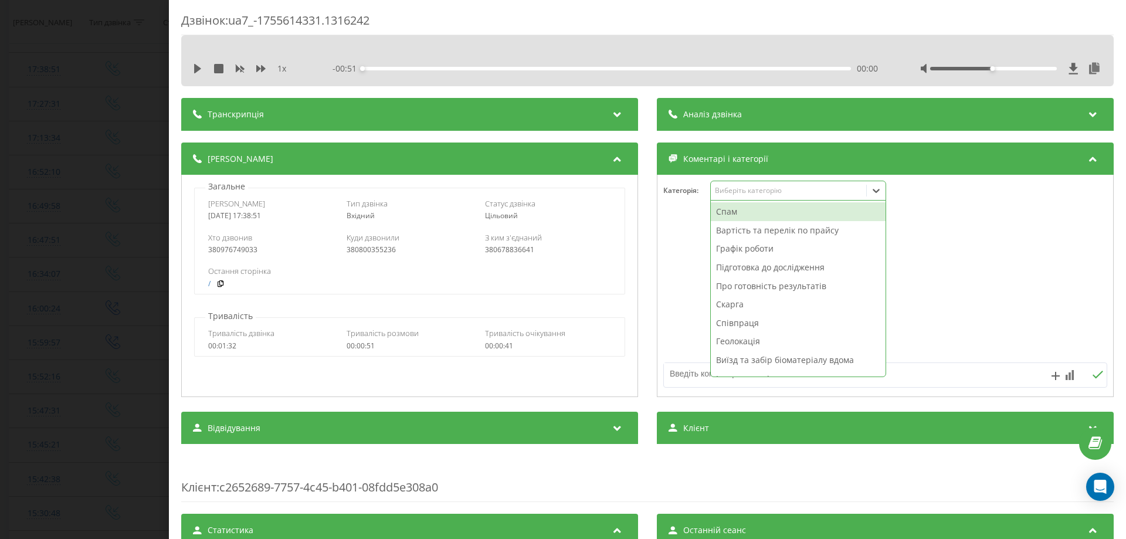
drag, startPoint x: 733, startPoint y: 189, endPoint x: 745, endPoint y: 267, distance: 78.4
click at [731, 198] on div "Виберіть категорію" at bounding box center [798, 191] width 176 height 20
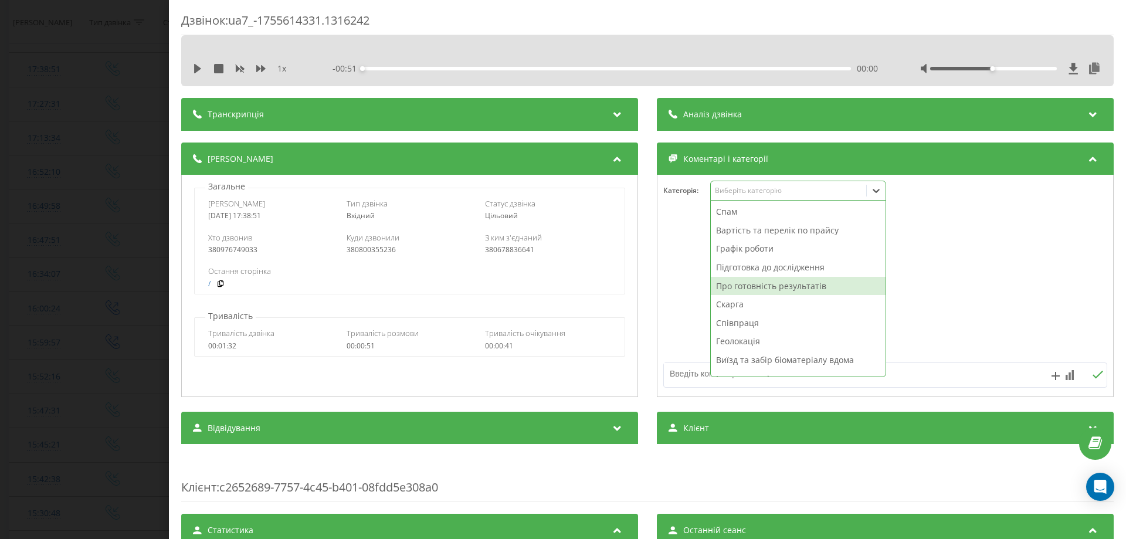
drag, startPoint x: 747, startPoint y: 287, endPoint x: 695, endPoint y: 321, distance: 61.8
click at [747, 289] on div "Про готовність результатів" at bounding box center [798, 286] width 175 height 19
click at [688, 382] on textarea at bounding box center [841, 373] width 354 height 21
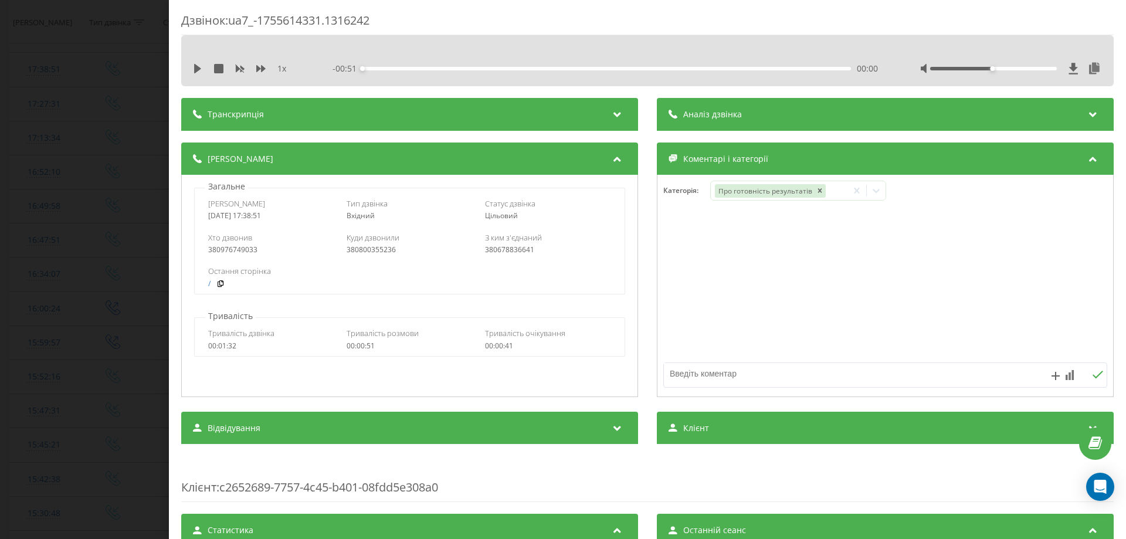
click at [688, 381] on textarea at bounding box center [841, 373] width 354 height 21
type textarea "про готовн"
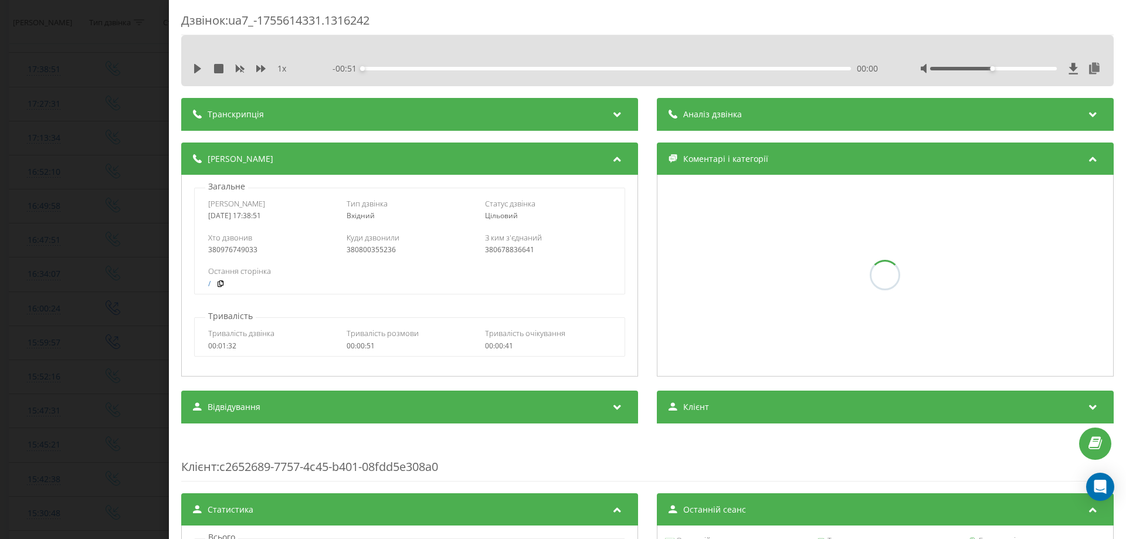
click at [0, 196] on div "Дзвінок : ua7_-1755614331.1316242 1 x - 00:51 00:00 00:00 Транскрипція Для AI-а…" at bounding box center [563, 269] width 1126 height 539
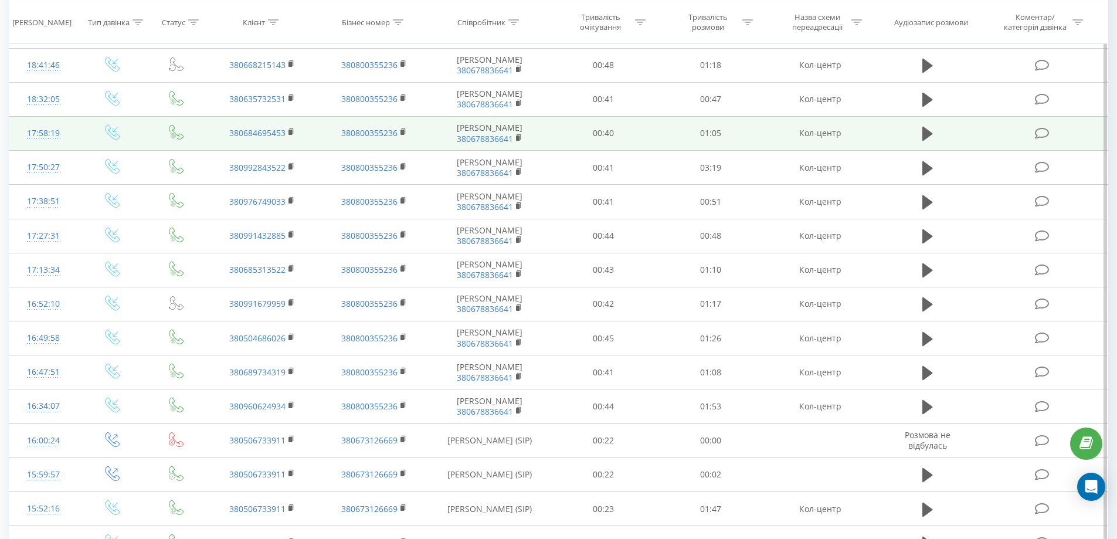
scroll to position [117, 0]
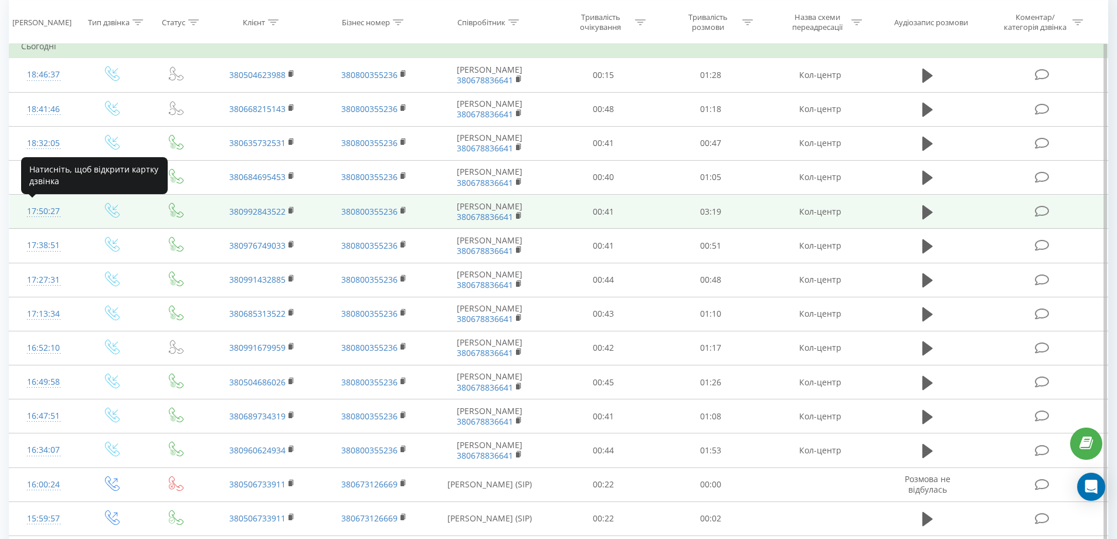
click at [45, 212] on div "17:50:27" at bounding box center [43, 211] width 45 height 23
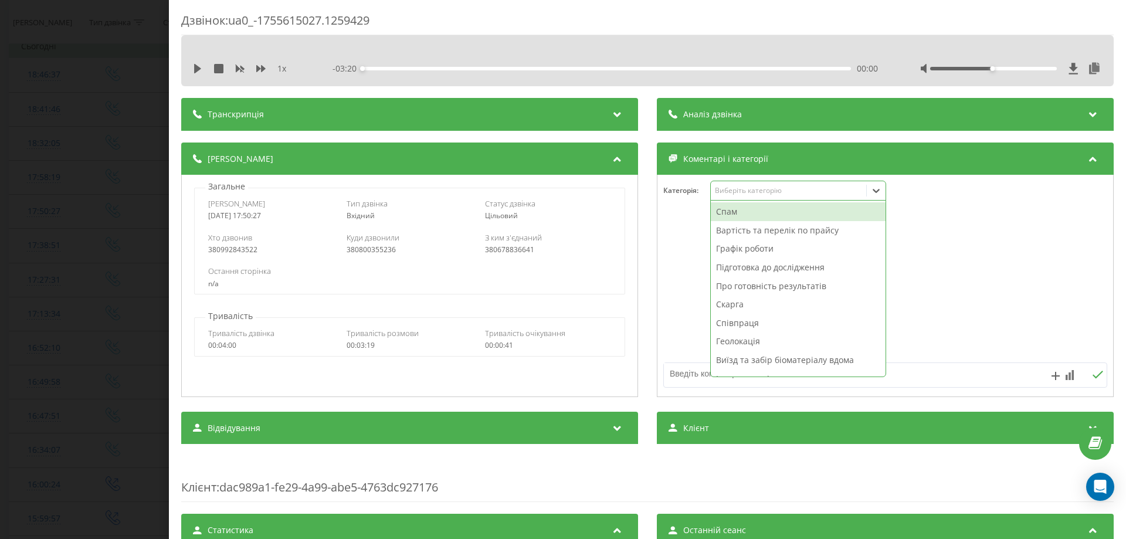
drag, startPoint x: 782, startPoint y: 201, endPoint x: 745, endPoint y: 257, distance: 68.2
click at [781, 201] on div "12 results available. Use Up and Down to choose options, press Enter to select …" at bounding box center [798, 191] width 176 height 20
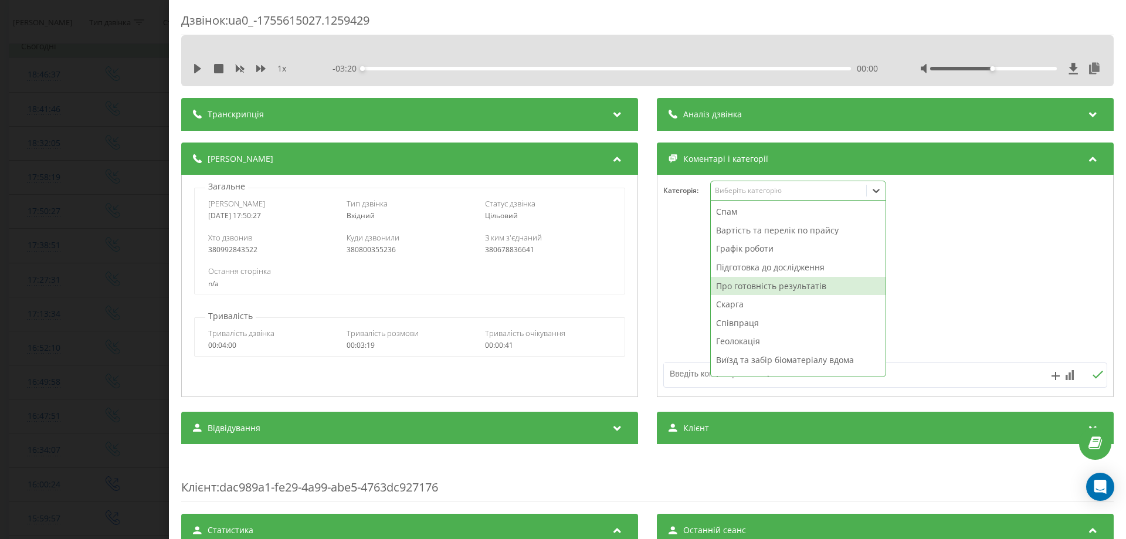
click at [741, 288] on div "Про готовність результатів" at bounding box center [798, 286] width 175 height 19
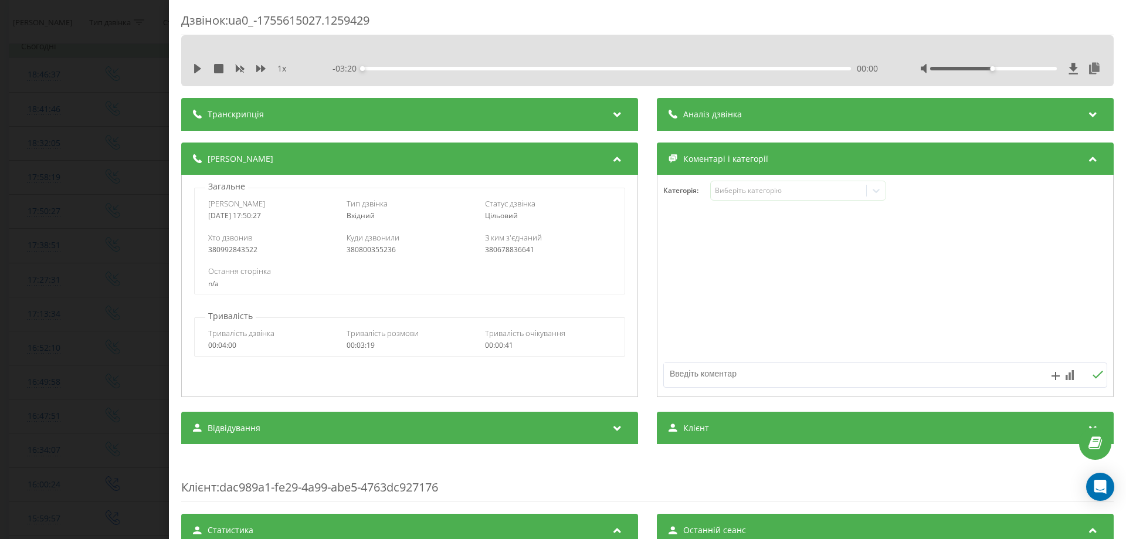
click at [686, 378] on textarea at bounding box center [841, 373] width 354 height 21
type textarea "про готовн"
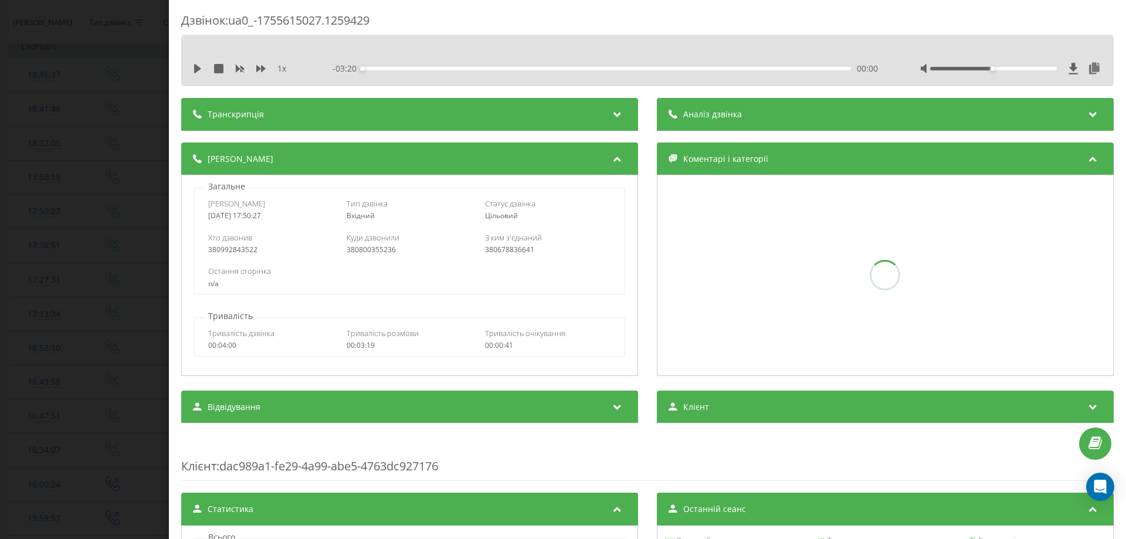
click at [0, 212] on div "Дзвінок : ua0_-1755615027.1259429 1 x - 03:20 00:00 00:00 Транскрипція Для AI-а…" at bounding box center [563, 269] width 1126 height 539
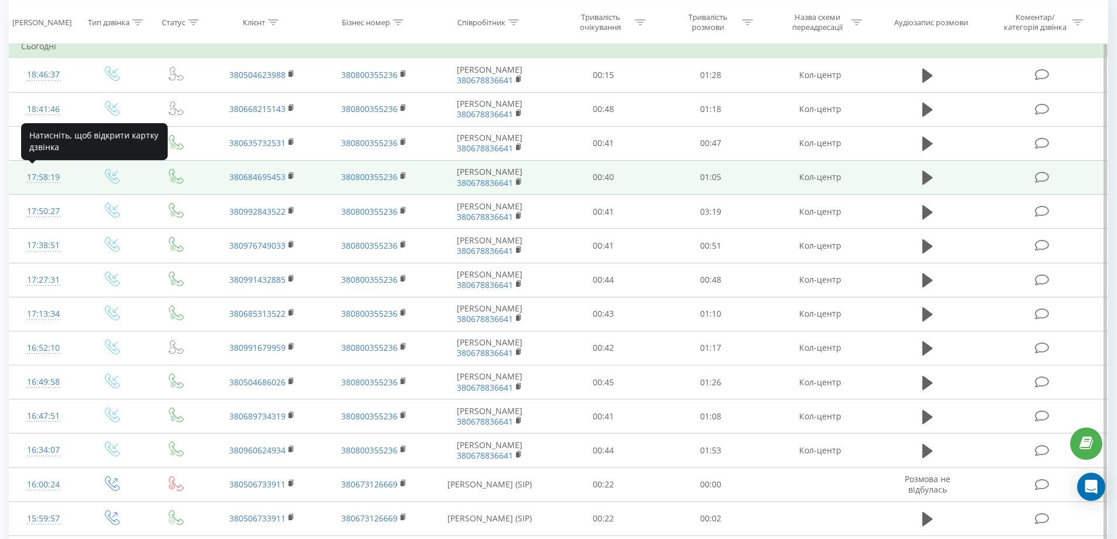
click at [50, 175] on div "17:58:19" at bounding box center [43, 177] width 45 height 23
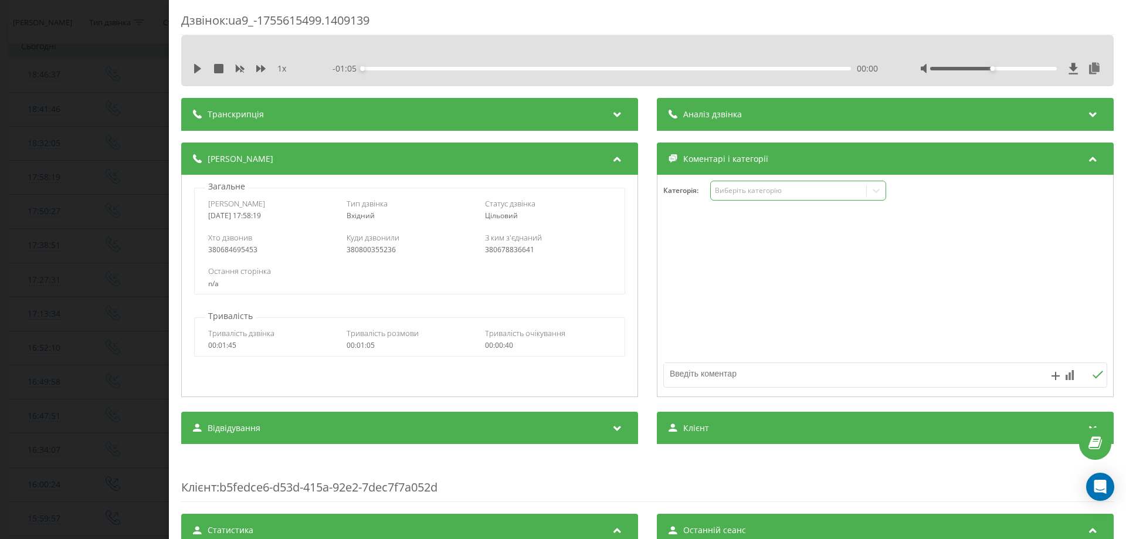
click at [769, 200] on div "Виберіть категорію" at bounding box center [798, 191] width 176 height 20
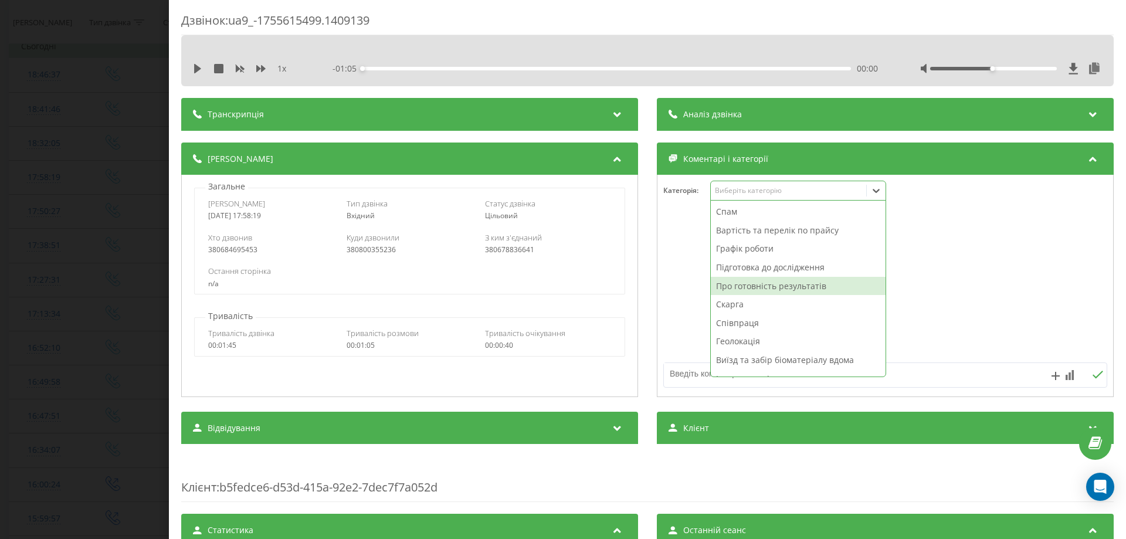
click at [733, 288] on div "Про готовність результатів" at bounding box center [798, 286] width 175 height 19
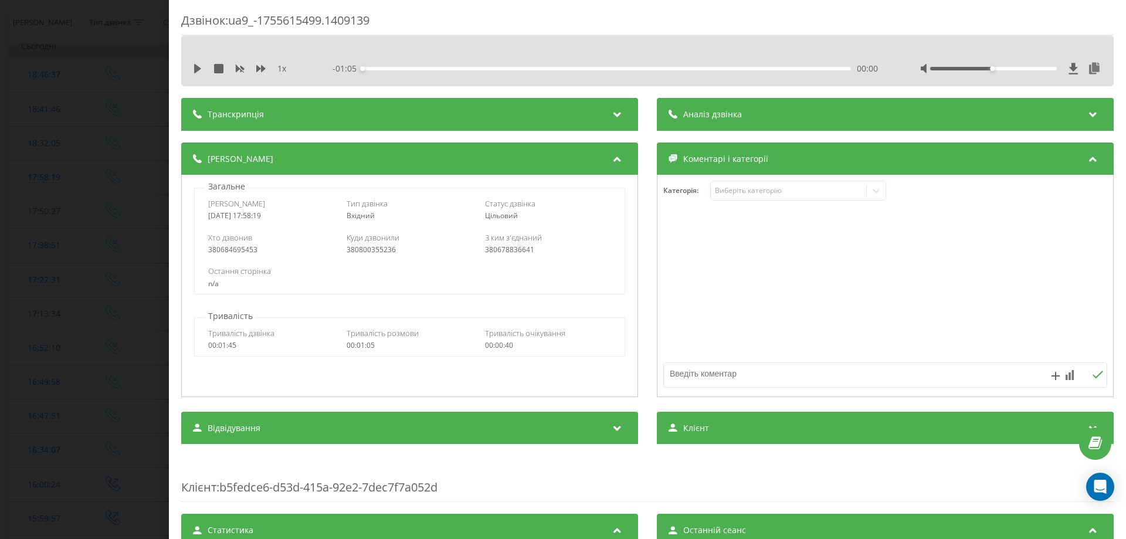
click at [690, 376] on textarea at bounding box center [841, 373] width 354 height 21
type textarea "про готовн"
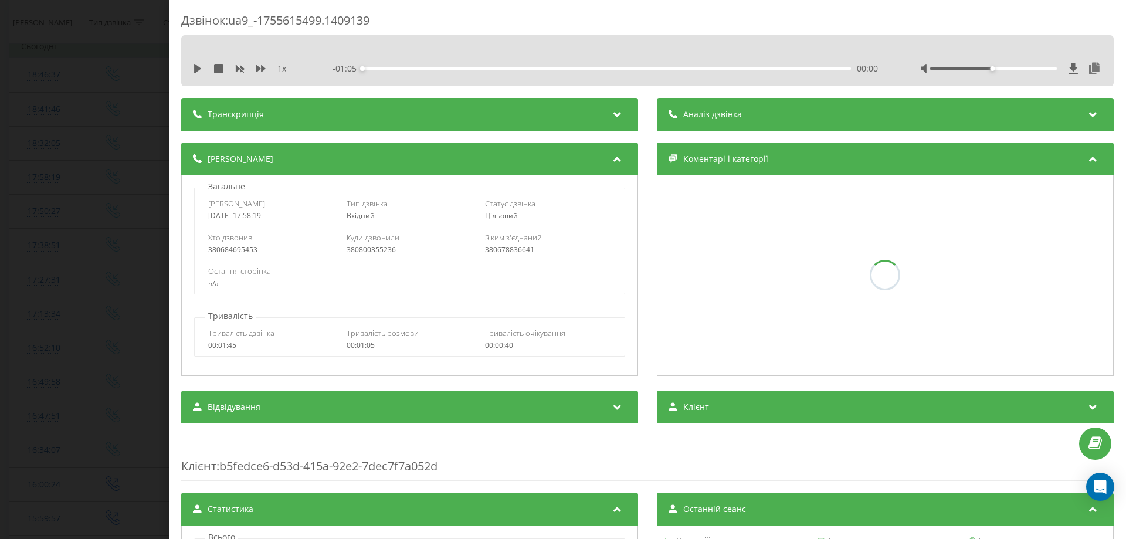
click at [0, 235] on div "Дзвінок : ua9_-1755615499.1409139 1 x - 01:05 00:00 00:00 Транскрипція Для AI-а…" at bounding box center [563, 269] width 1126 height 539
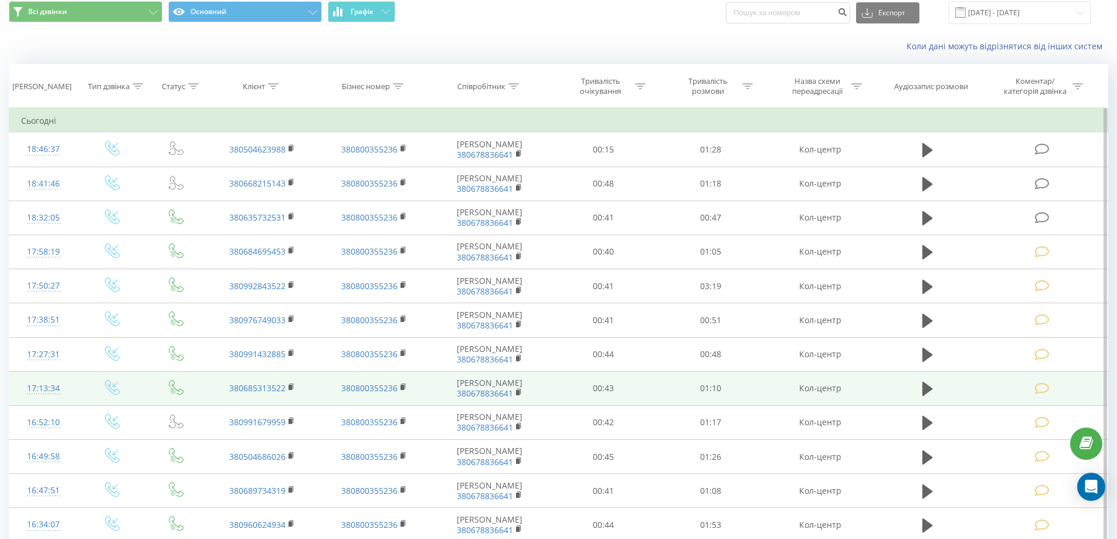
scroll to position [117, 0]
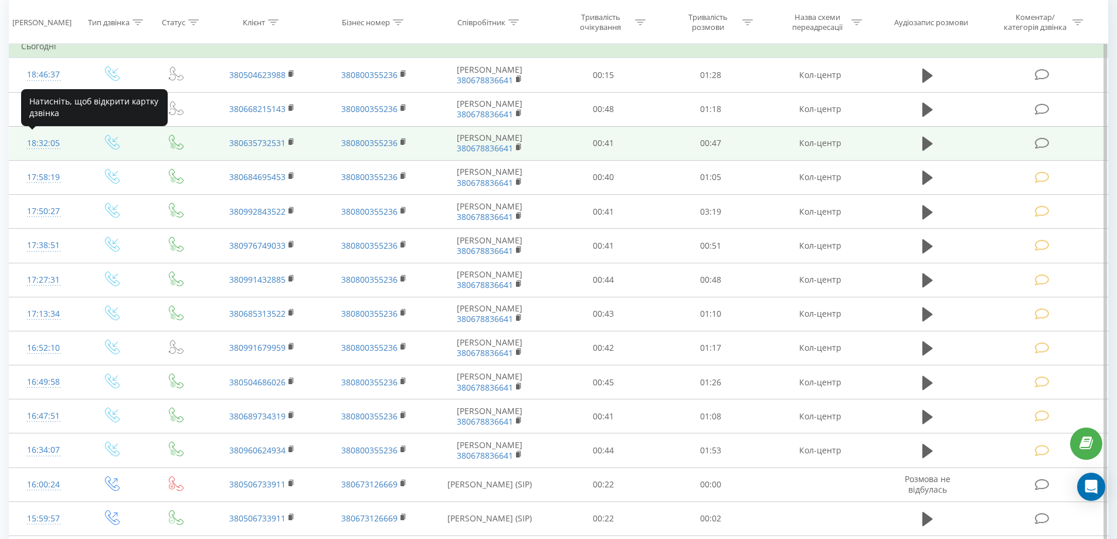
click at [55, 143] on div "18:32:05" at bounding box center [43, 143] width 45 height 23
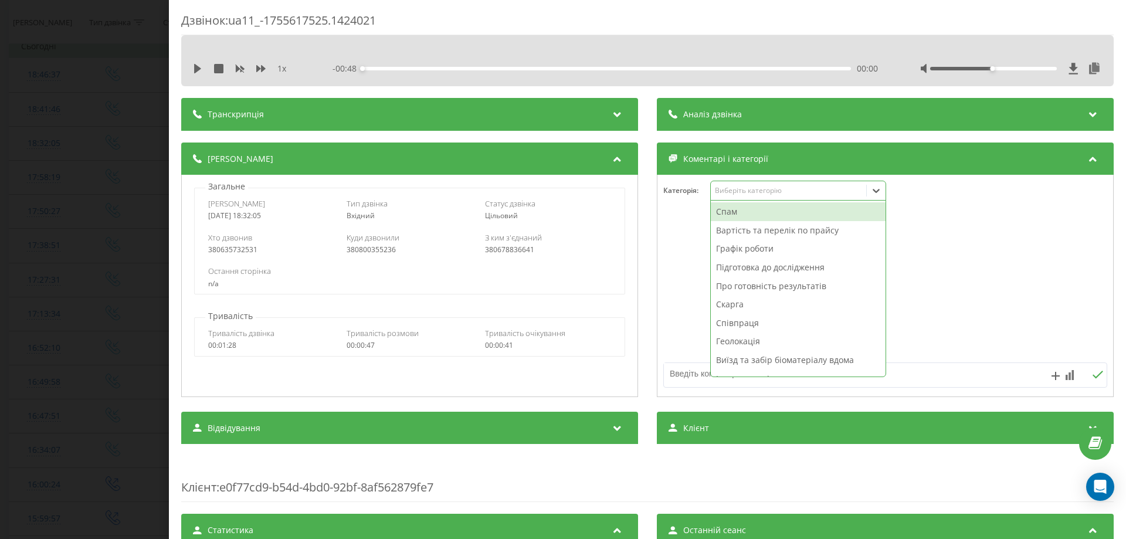
drag, startPoint x: 778, startPoint y: 192, endPoint x: 774, endPoint y: 198, distance: 7.5
click at [776, 195] on div "Виберіть категорію" at bounding box center [788, 190] width 147 height 9
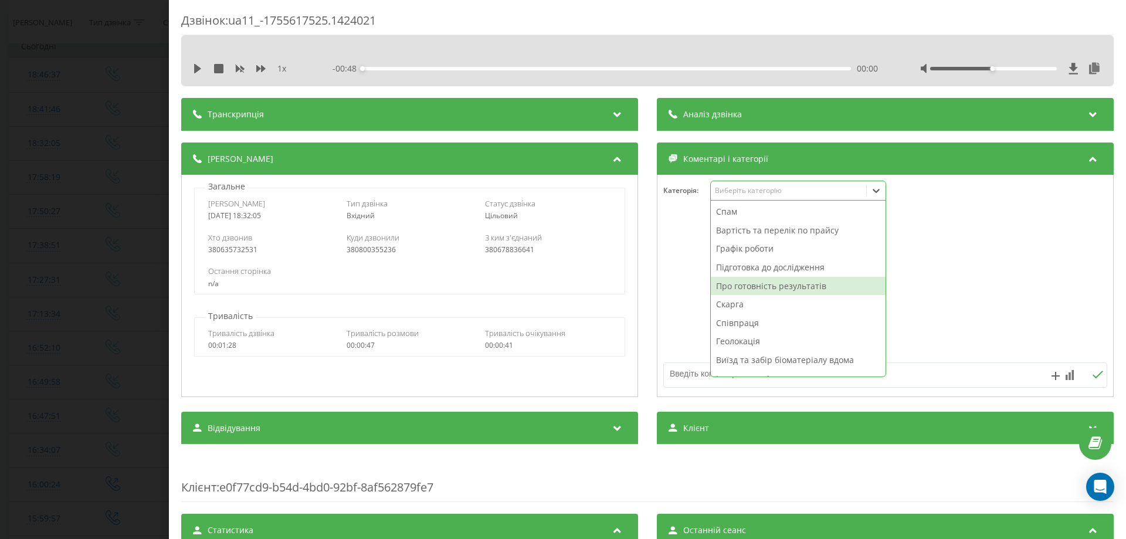
click at [732, 284] on div "Про готовність результатів" at bounding box center [798, 286] width 175 height 19
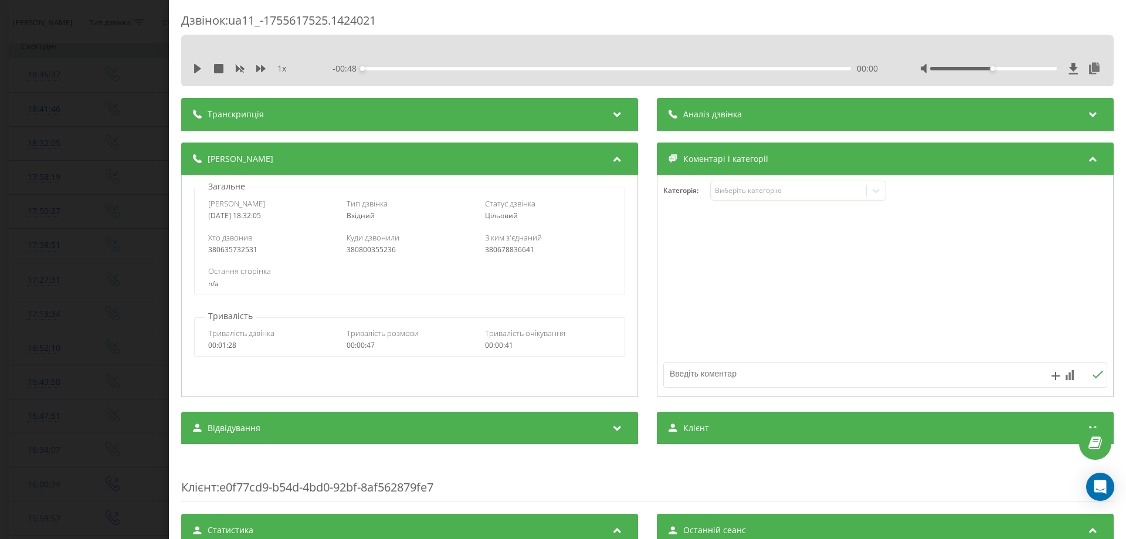
click at [674, 378] on textarea at bounding box center [841, 373] width 354 height 21
type textarea "про готовн"
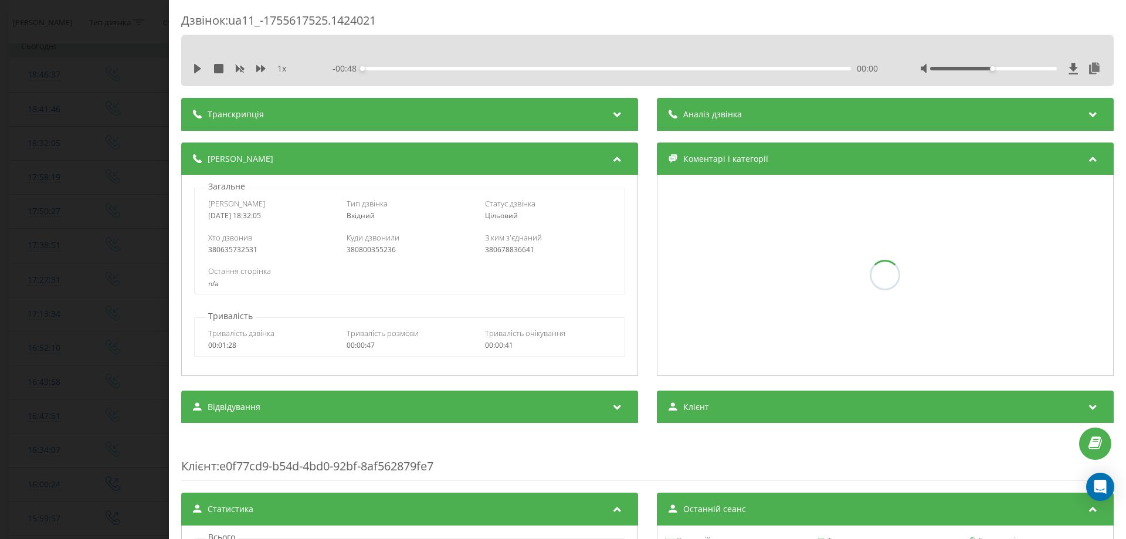
click at [0, 300] on div "Дзвінок : ua11_-1755617525.1424021 1 x - 00:48 00:00 00:00 Транскрипція Для AI-…" at bounding box center [563, 269] width 1126 height 539
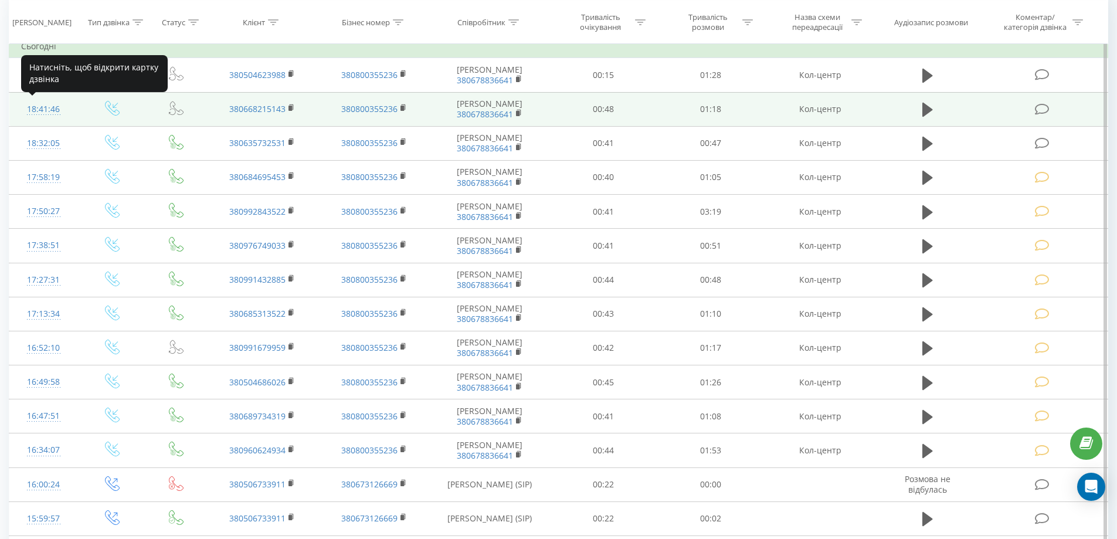
click at [43, 112] on div "18:41:46" at bounding box center [43, 109] width 45 height 23
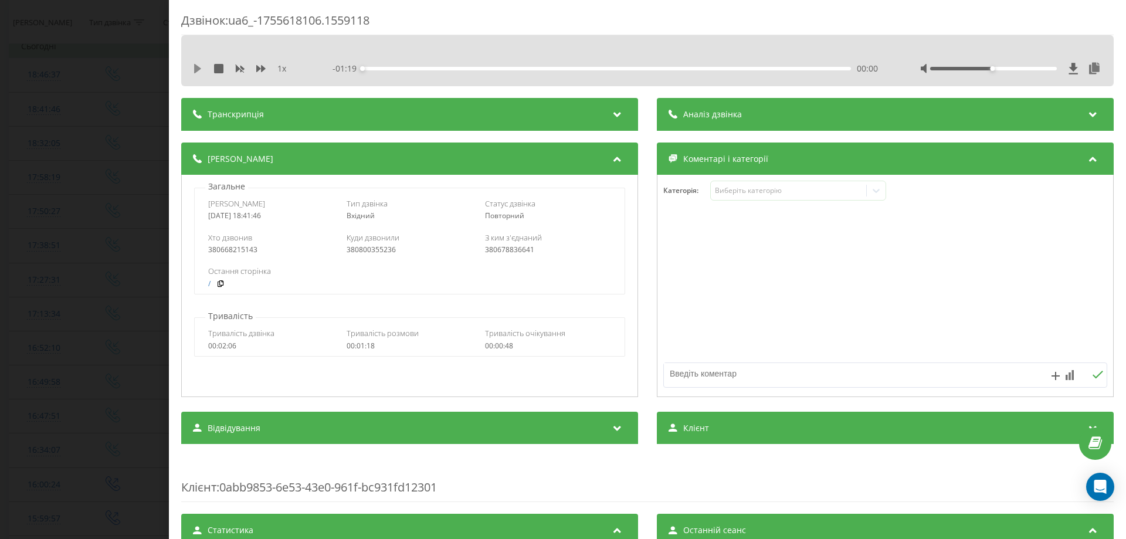
click at [197, 69] on icon at bounding box center [197, 68] width 7 height 9
click at [733, 200] on div "Виберіть категорію" at bounding box center [798, 191] width 176 height 20
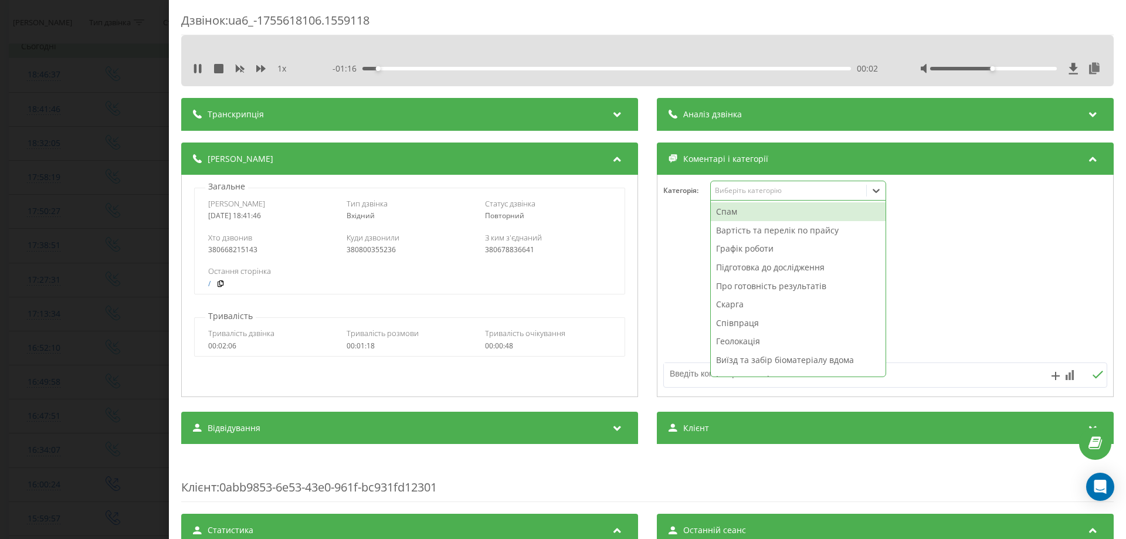
click at [724, 243] on div "Графік роботи" at bounding box center [798, 248] width 175 height 19
click at [731, 325] on div "Геолокація" at bounding box center [798, 323] width 175 height 19
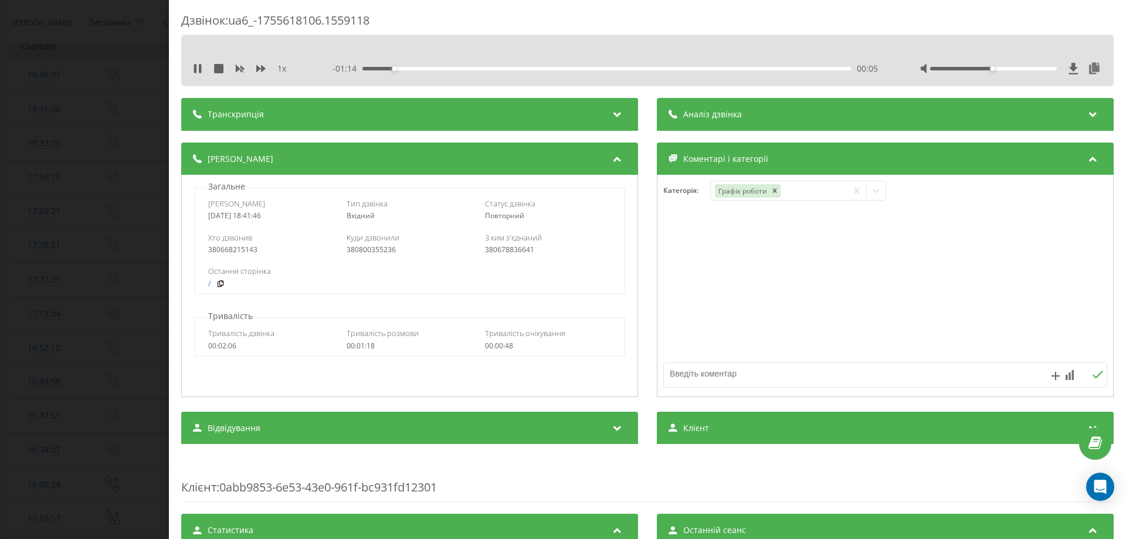
drag, startPoint x: 702, startPoint y: 374, endPoint x: 680, endPoint y: 374, distance: 22.3
click at [691, 377] on textarea at bounding box center [841, 373] width 354 height 21
type textarea "графік і геолокація"
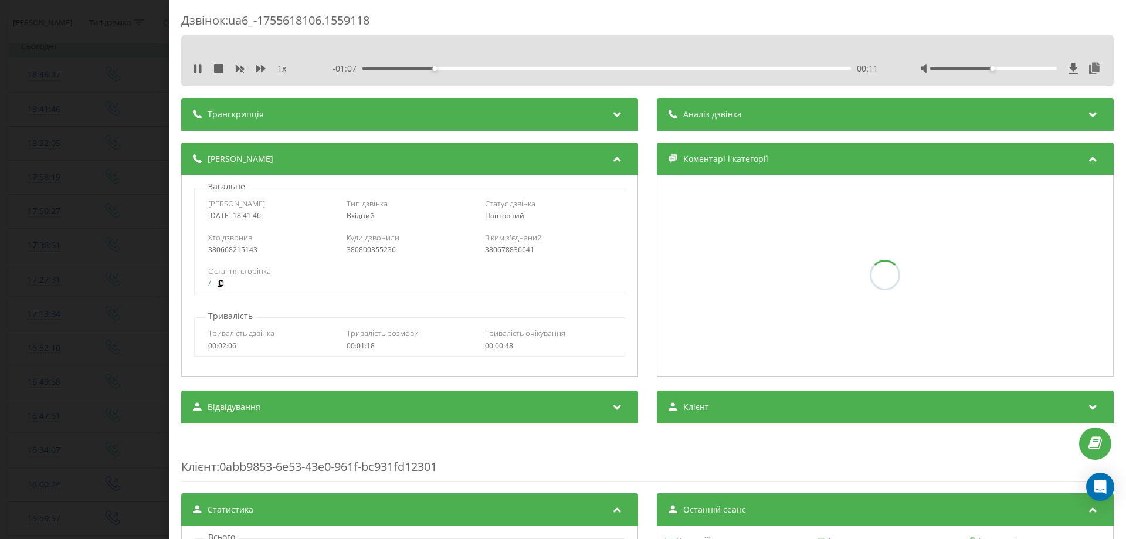
click at [0, 190] on div "Дзвінок : ua6_-1755618106.1559118 1 x - 01:07 00:11 00:11 Транскрипція Для AI-а…" at bounding box center [563, 269] width 1126 height 539
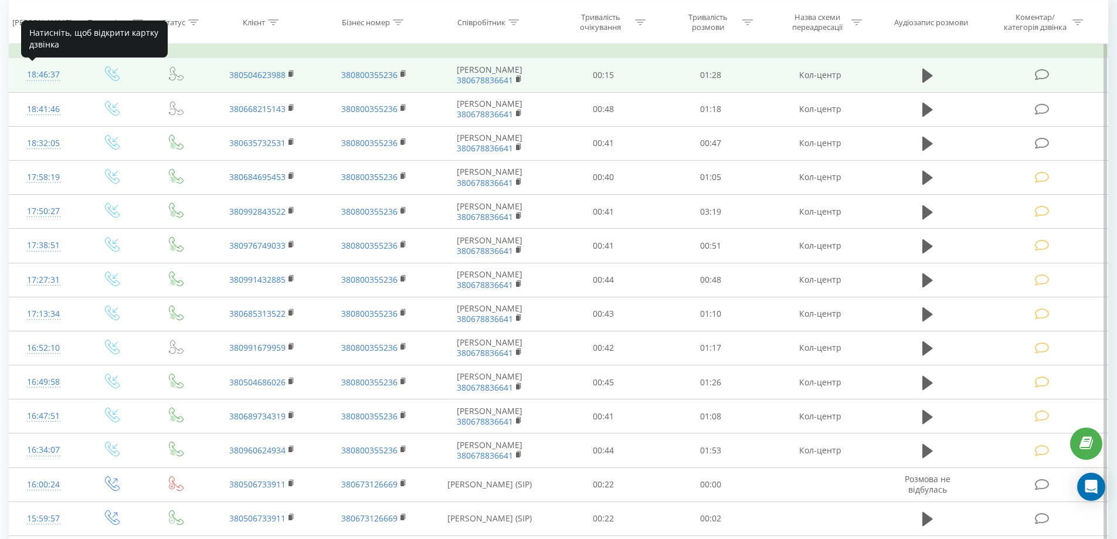
click at [43, 75] on div "18:46:37" at bounding box center [43, 74] width 45 height 23
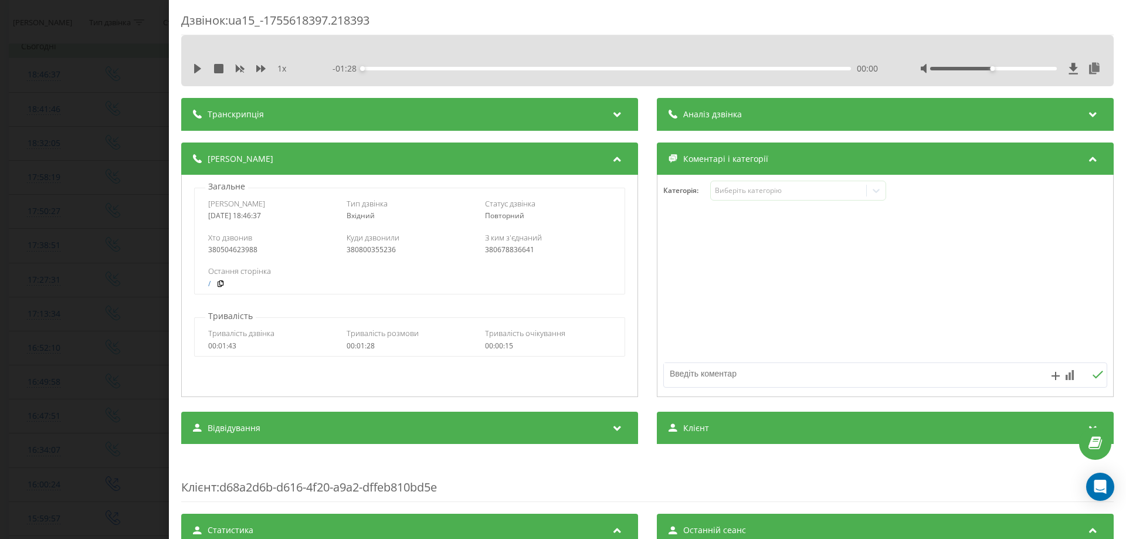
drag, startPoint x: 197, startPoint y: 70, endPoint x: 266, endPoint y: 84, distance: 70.2
click at [200, 74] on div "1 x - 01:28 00:00 00:00" at bounding box center [647, 69] width 915 height 18
click at [262, 71] on icon at bounding box center [260, 68] width 9 height 7
click at [203, 68] on div "1.5 x" at bounding box center [247, 69] width 109 height 12
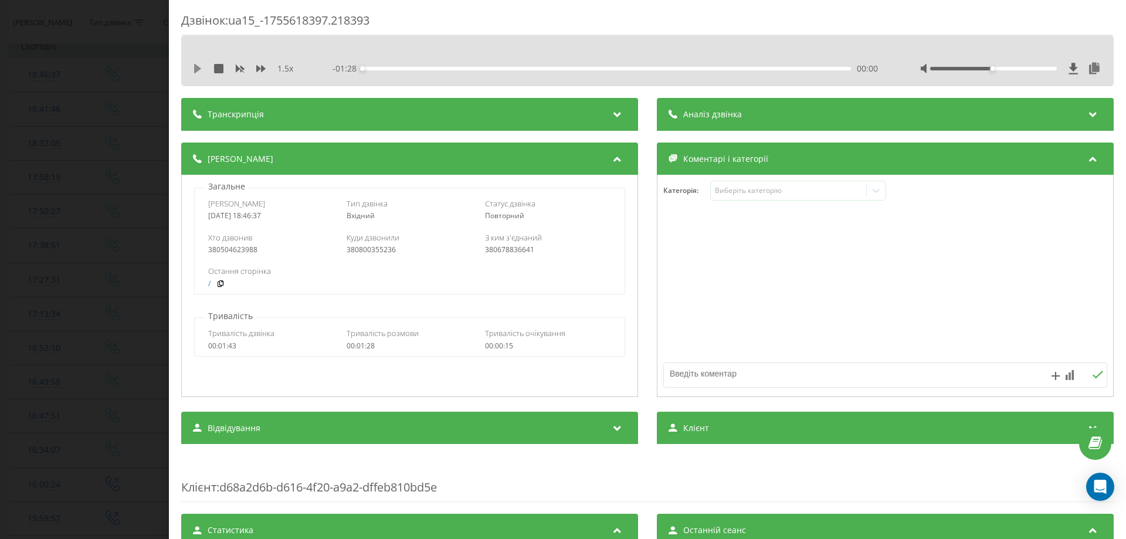
click at [199, 68] on icon at bounding box center [197, 68] width 7 height 9
click at [984, 71] on div at bounding box center [1011, 69] width 182 height 12
drag, startPoint x: 984, startPoint y: 68, endPoint x: 1118, endPoint y: 77, distance: 134.6
click at [1125, 78] on div "Дзвінок : ua15_-1755618397.218393 1.5 x - 01:26 00:01 00:01 Транскрипція Для AI…" at bounding box center [647, 269] width 957 height 539
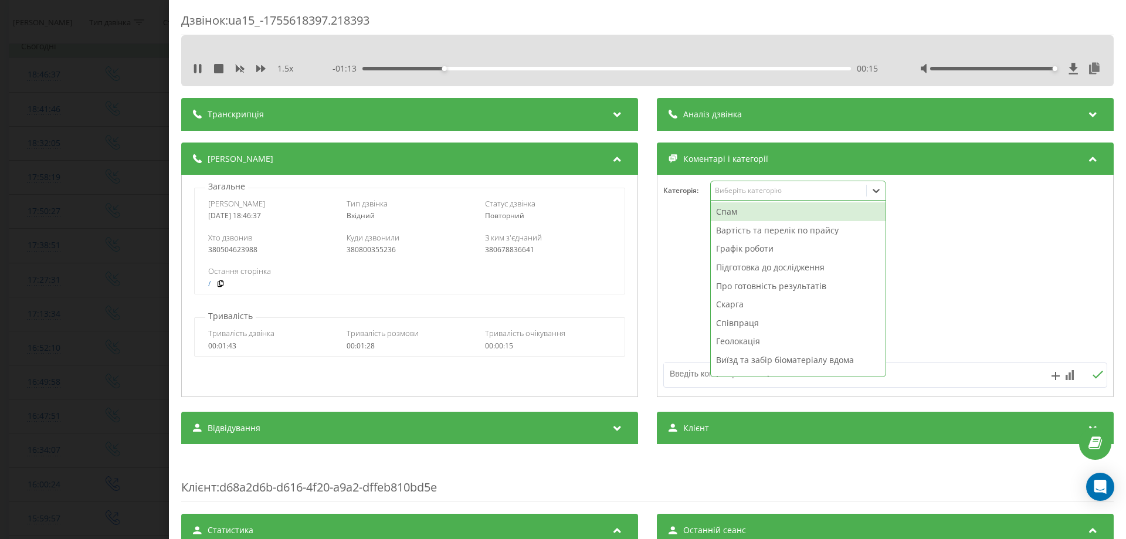
drag, startPoint x: 744, startPoint y: 188, endPoint x: 741, endPoint y: 215, distance: 26.6
click at [742, 188] on div "Виберіть категорію" at bounding box center [788, 190] width 147 height 9
drag, startPoint x: 741, startPoint y: 281, endPoint x: 716, endPoint y: 327, distance: 52.0
click at [740, 282] on div "Про готовність результатів" at bounding box center [798, 286] width 175 height 19
click at [684, 378] on textarea at bounding box center [841, 373] width 354 height 21
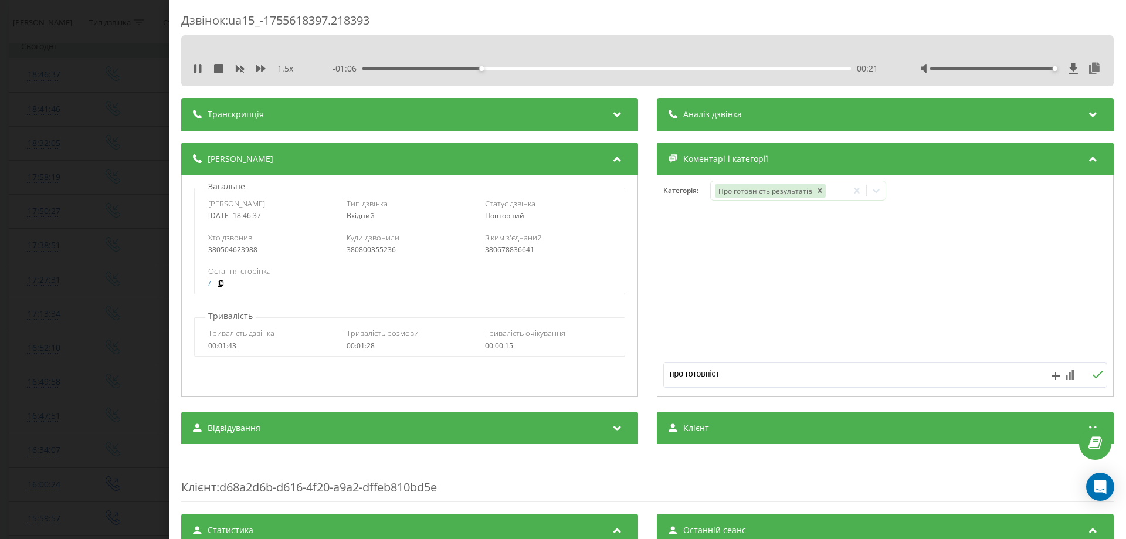
type textarea "про готовність"
click at [0, 212] on div "Дзвінок : ua15_-1755618397.218393 1.5 x - 00:50 00:37 00:37 Транскрипція Для AI…" at bounding box center [563, 269] width 1126 height 539
